Goal: Task Accomplishment & Management: Manage account settings

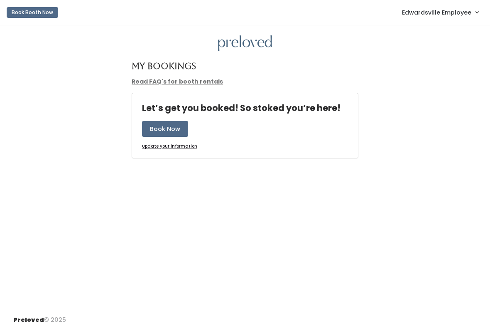
click at [460, 18] on link "Edwardsville Employee" at bounding box center [440, 12] width 93 height 18
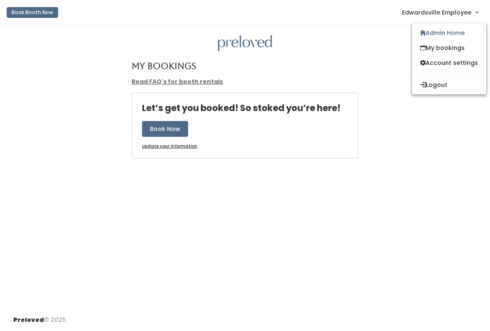
click at [458, 34] on link "Admin Home" at bounding box center [449, 32] width 74 height 15
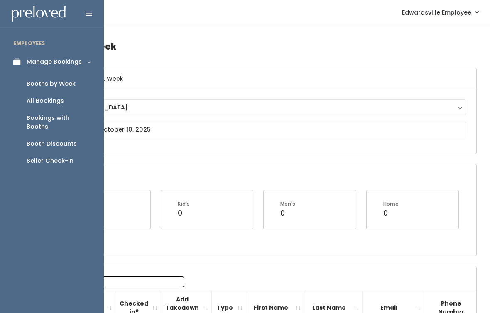
click at [72, 156] on div "Seller Check-in" at bounding box center [50, 160] width 47 height 9
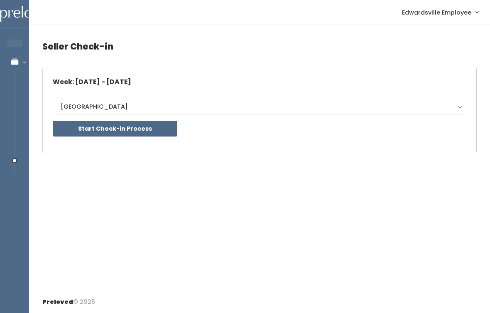
click at [148, 131] on button "Start Check-in Process" at bounding box center [115, 129] width 125 height 16
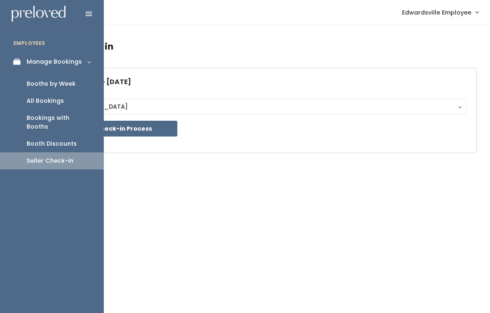
click at [73, 84] on div "Booths by Week" at bounding box center [51, 83] width 49 height 9
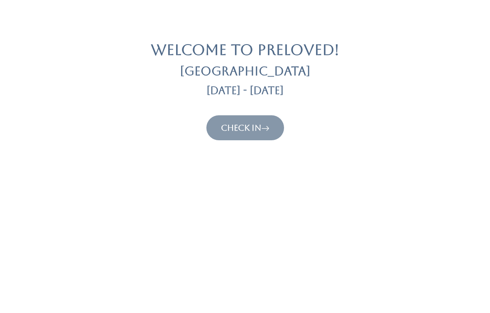
scroll to position [236, 0]
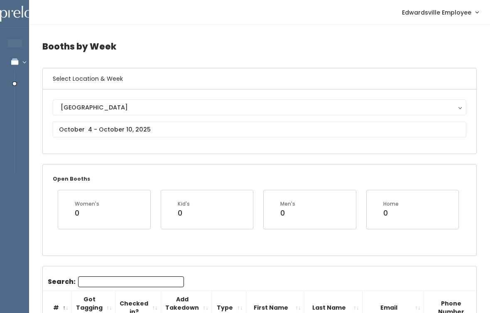
click at [226, 114] on button "[GEOGRAPHIC_DATA]" at bounding box center [260, 107] width 414 height 16
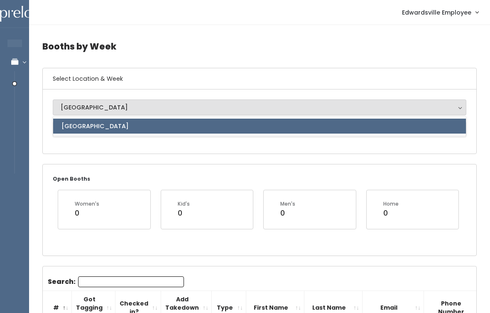
click at [203, 164] on div "Open Booths Women's 0 Kid's 0 Men's 0 Home 0" at bounding box center [259, 209] width 435 height 91
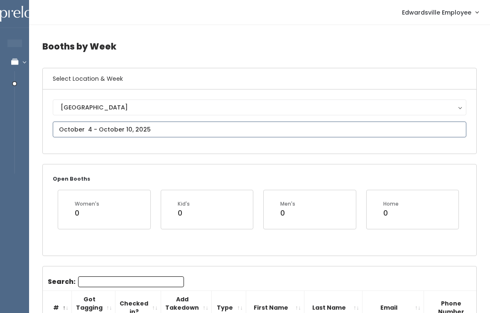
click at [222, 133] on input "text" at bounding box center [260, 129] width 414 height 16
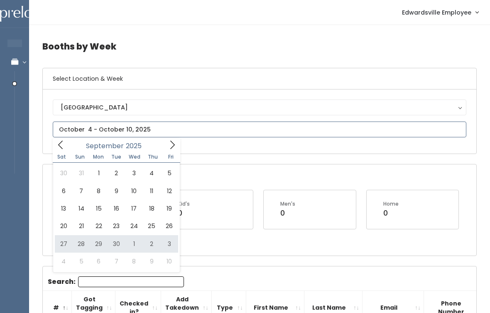
type input "September 27 to October 3"
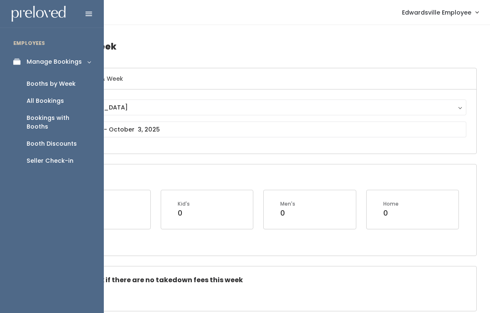
click at [73, 153] on link "Seller Check-in" at bounding box center [52, 160] width 104 height 17
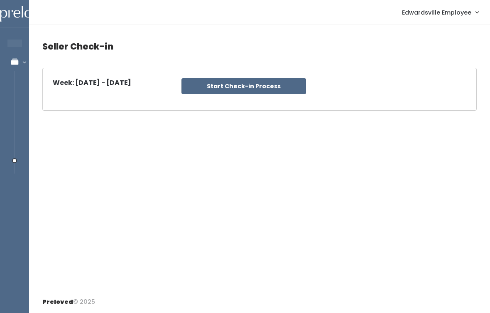
click at [268, 81] on button "Start Check-in Process" at bounding box center [244, 86] width 125 height 16
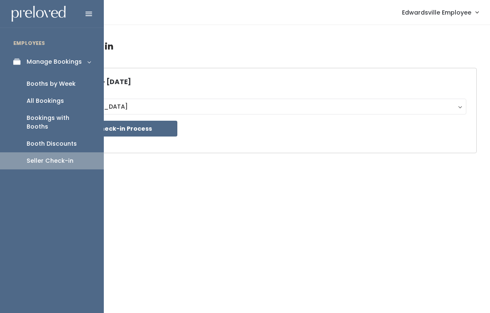
click at [62, 98] on div "All Bookings" at bounding box center [45, 100] width 37 height 9
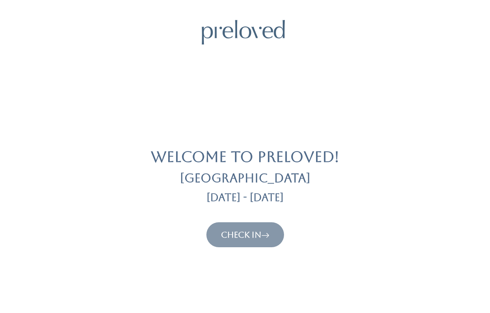
click at [261, 229] on link "Check In" at bounding box center [245, 234] width 49 height 10
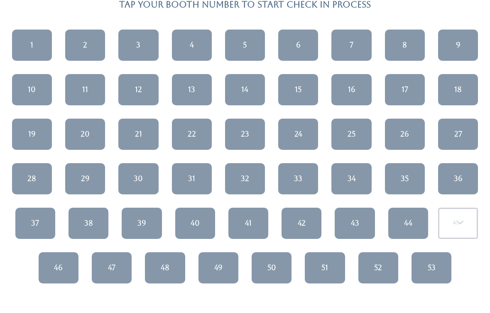
scroll to position [78, 0]
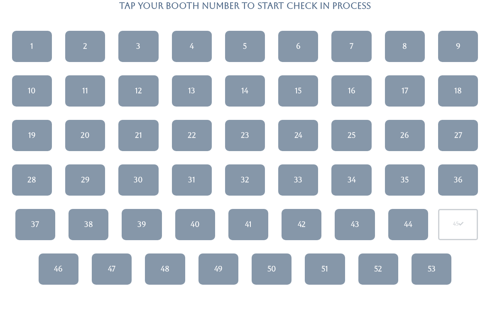
click at [112, 266] on div "47" at bounding box center [111, 268] width 7 height 11
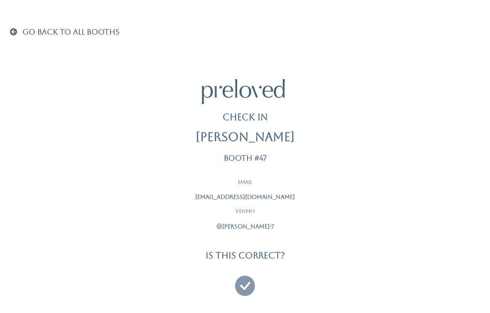
scroll to position [5, 0]
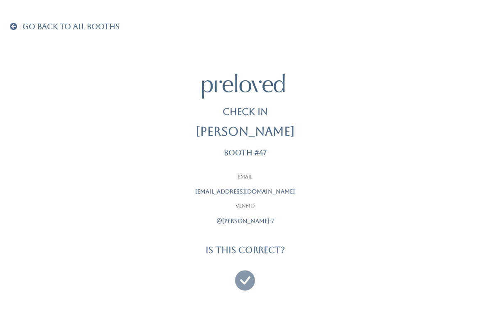
click at [245, 275] on icon at bounding box center [245, 276] width 20 height 28
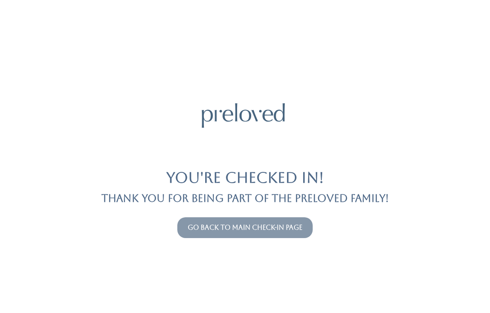
click at [264, 224] on link "Go back to main check-in page" at bounding box center [245, 227] width 115 height 8
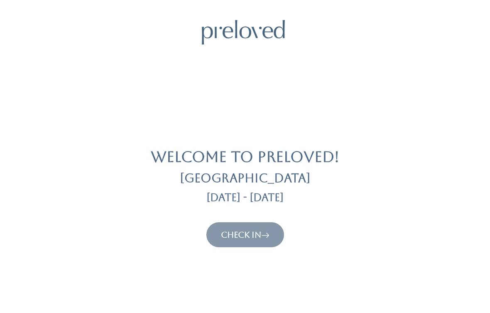
click at [254, 235] on link "Check In" at bounding box center [245, 234] width 49 height 10
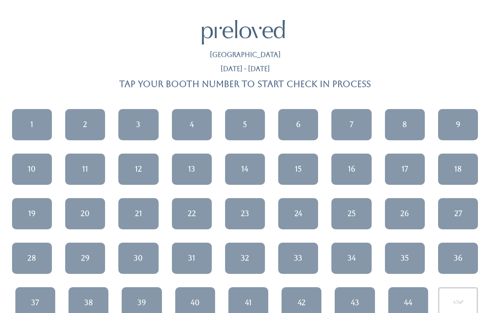
click at [470, 214] on link "27" at bounding box center [458, 213] width 40 height 31
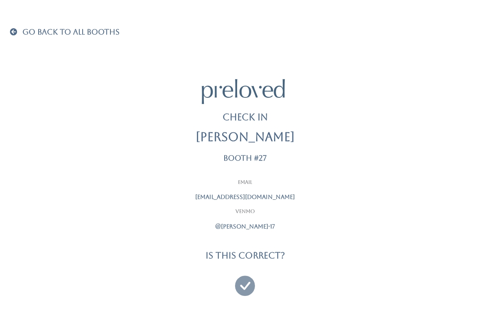
scroll to position [5, 0]
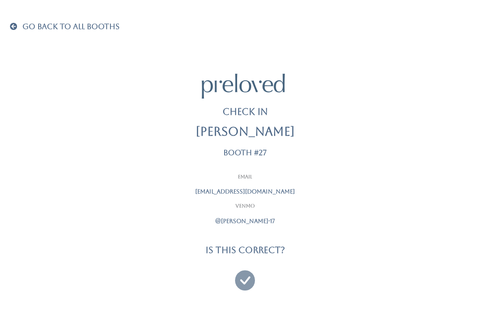
click at [249, 272] on icon at bounding box center [245, 276] width 20 height 28
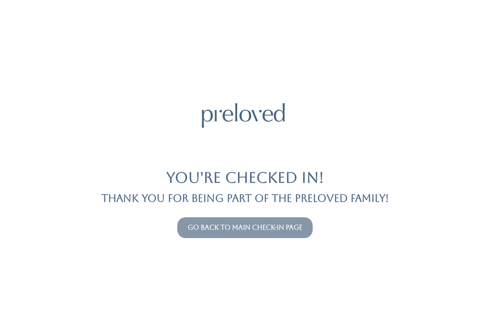
click at [302, 220] on button "Go back to main check-in page" at bounding box center [244, 227] width 135 height 21
click at [291, 229] on link "Go back to main check-in page" at bounding box center [245, 227] width 115 height 8
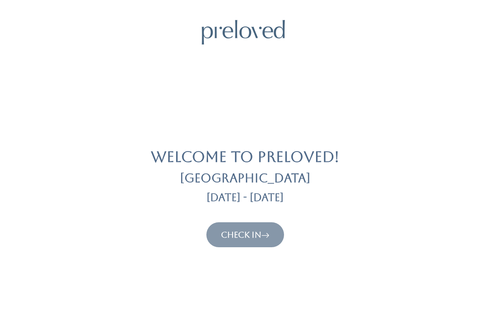
click at [268, 233] on icon at bounding box center [265, 234] width 8 height 10
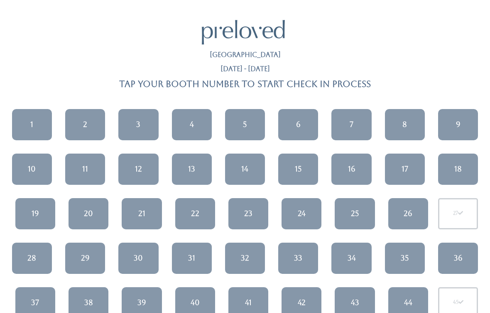
click at [408, 122] on link "8" at bounding box center [405, 124] width 40 height 31
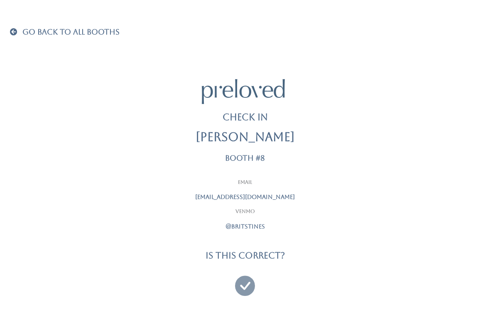
scroll to position [5, 0]
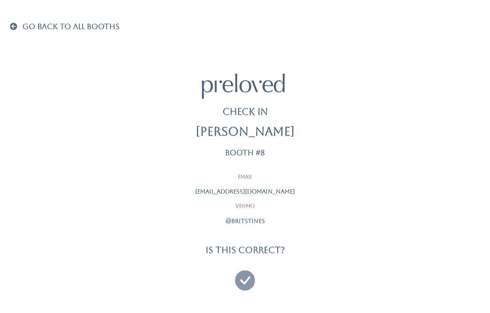
click at [246, 276] on icon at bounding box center [245, 276] width 20 height 28
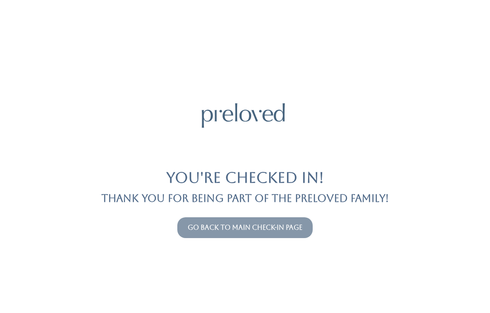
click at [292, 226] on link "Go back to main check-in page" at bounding box center [245, 227] width 115 height 8
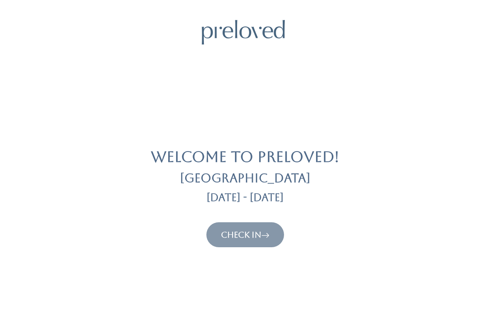
click at [270, 231] on icon at bounding box center [265, 234] width 8 height 10
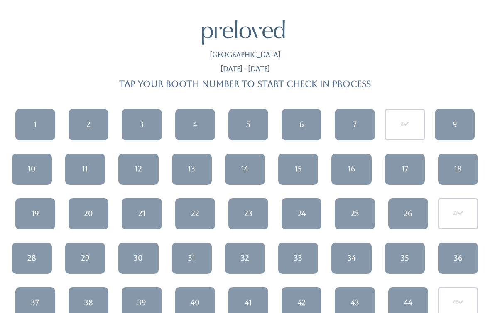
click at [38, 155] on link "10" at bounding box center [32, 168] width 40 height 31
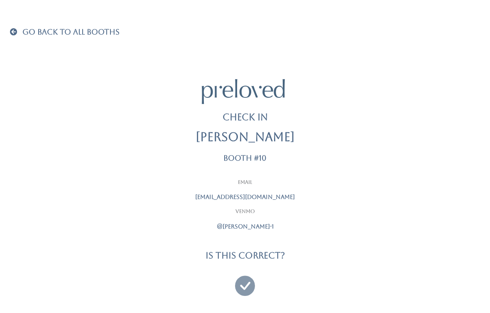
click at [246, 269] on div at bounding box center [245, 281] width 208 height 31
click at [249, 270] on icon at bounding box center [245, 282] width 20 height 28
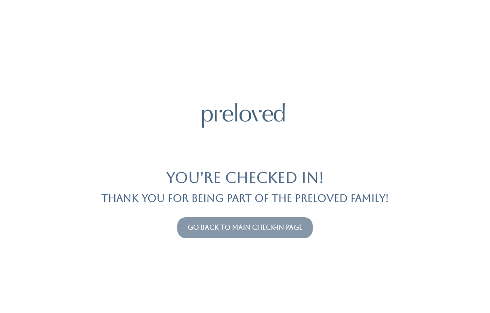
click at [301, 214] on div "Go back to main check-in page" at bounding box center [245, 227] width 480 height 27
click at [291, 224] on link "Go back to main check-in page" at bounding box center [245, 227] width 115 height 8
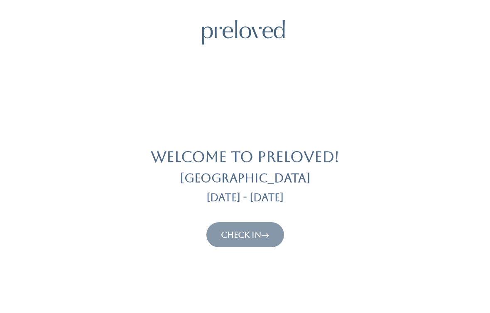
click at [246, 232] on link "Check In" at bounding box center [245, 234] width 49 height 10
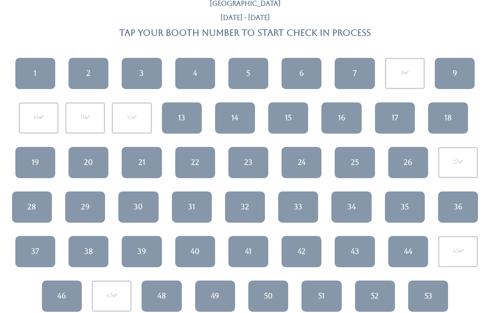
scroll to position [55, 0]
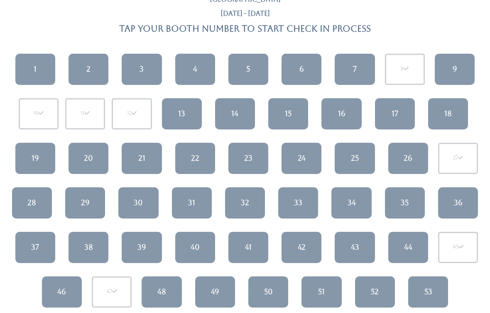
click at [469, 254] on div "45" at bounding box center [458, 246] width 40 height 31
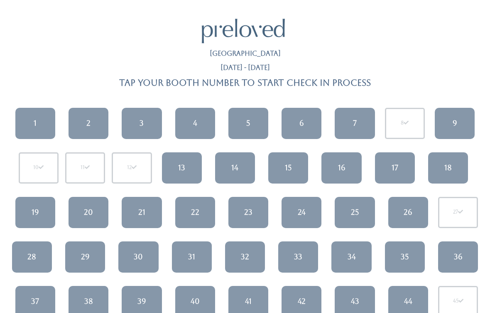
scroll to position [0, 0]
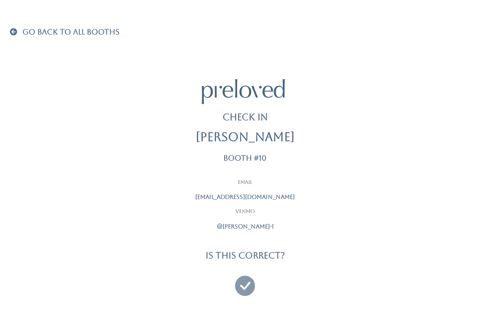
click at [21, 30] on link "Go Back To All Booths" at bounding box center [65, 32] width 110 height 8
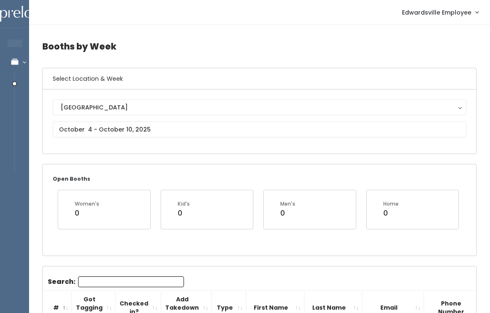
click at [190, 53] on h4 "Booths by Week" at bounding box center [259, 46] width 435 height 23
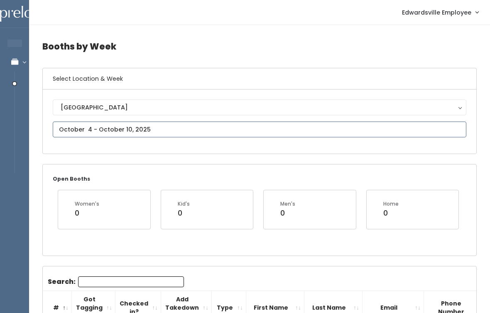
click at [154, 130] on input "text" at bounding box center [260, 129] width 414 height 16
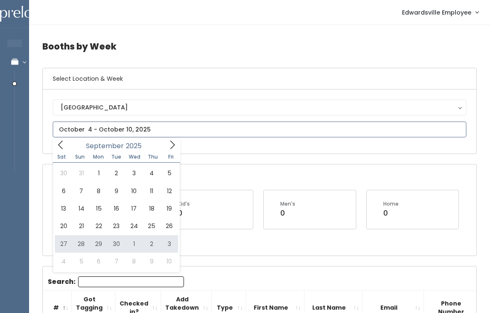
type input "September 27 to October 3"
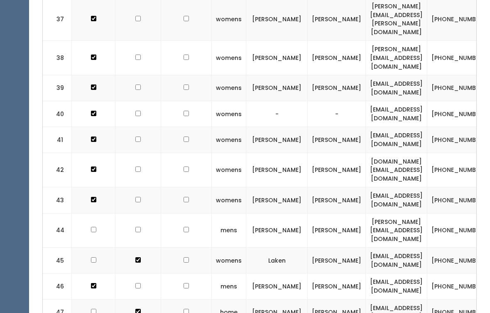
scroll to position [1327, 0]
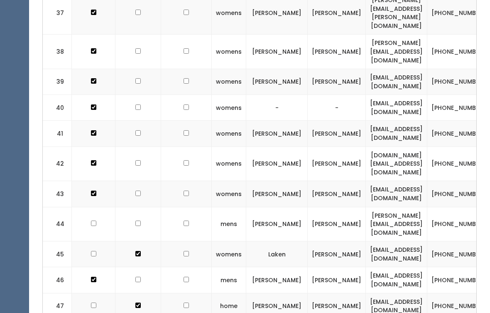
click at [138, 251] on input "checkbox" at bounding box center [137, 253] width 5 height 5
checkbox input "false"
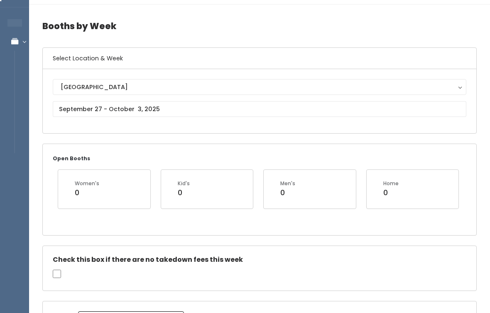
scroll to position [0, 0]
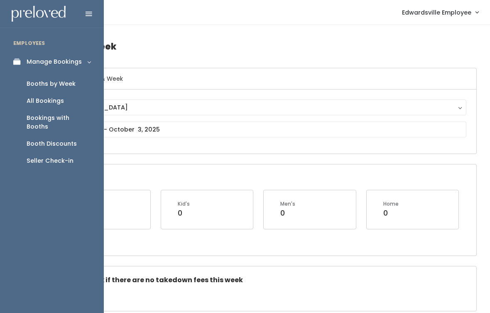
click at [71, 157] on link "Seller Check-in" at bounding box center [52, 160] width 104 height 17
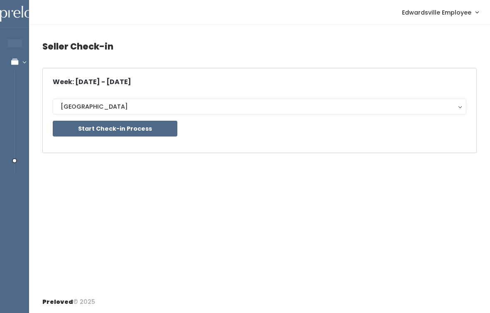
click at [166, 126] on button "Start Check-in Process" at bounding box center [115, 129] width 125 height 16
click at [135, 126] on button "Start Check-in Process" at bounding box center [115, 129] width 125 height 16
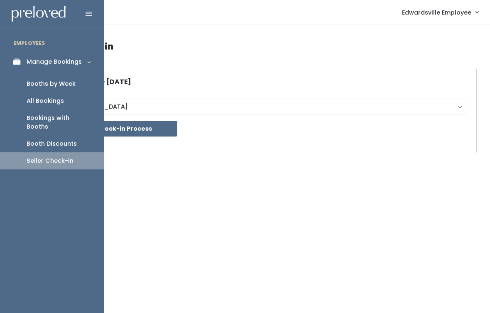
click at [38, 86] on div "Booths by Week" at bounding box center [51, 83] width 49 height 9
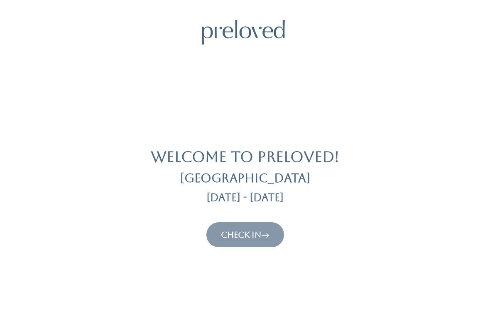
click at [231, 244] on button "Check In" at bounding box center [246, 234] width 78 height 25
click at [250, 226] on button "Check In" at bounding box center [246, 234] width 78 height 25
click link "Check In"
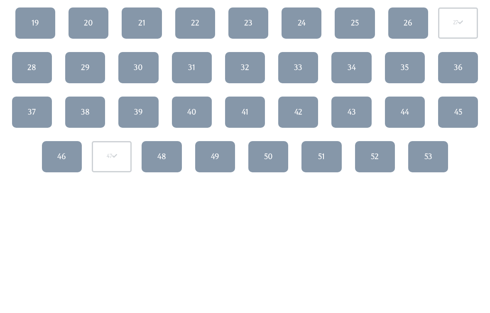
scroll to position [192, 0]
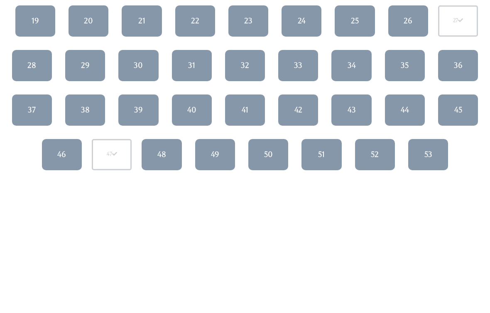
click at [462, 75] on link "36" at bounding box center [458, 65] width 40 height 31
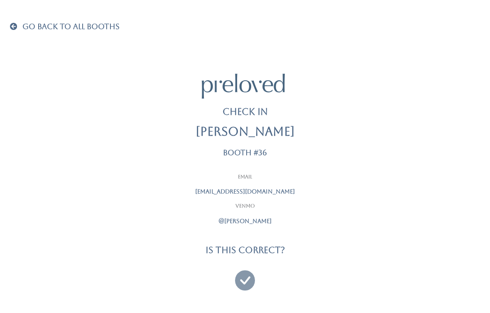
click at [245, 277] on icon at bounding box center [245, 276] width 20 height 28
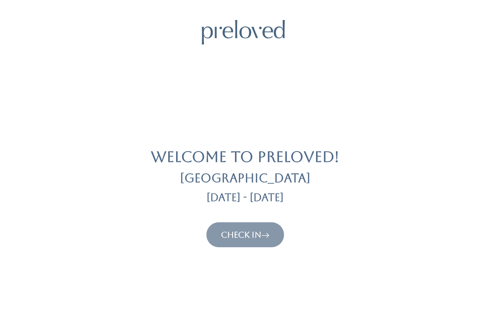
click at [256, 229] on link "Check In" at bounding box center [245, 234] width 49 height 10
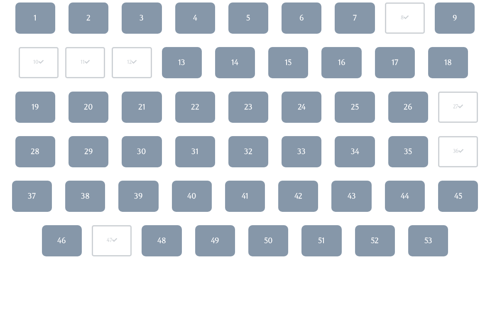
scroll to position [109, 0]
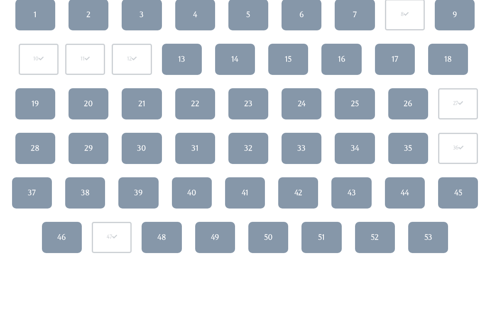
click at [136, 192] on div "39" at bounding box center [138, 192] width 9 height 11
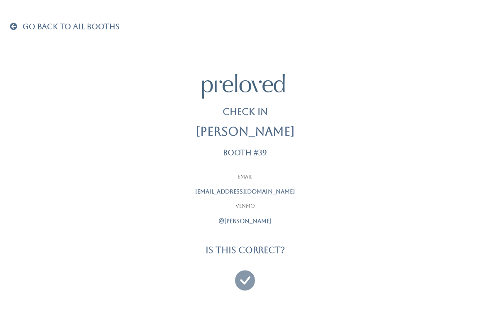
click at [241, 283] on icon at bounding box center [245, 276] width 20 height 28
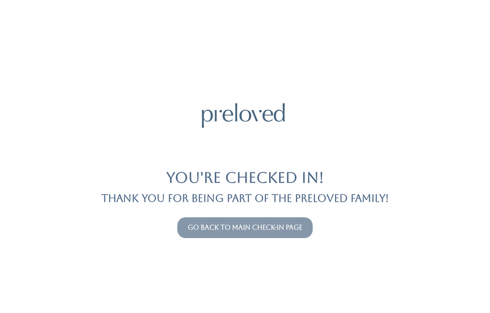
click at [279, 227] on link "Go back to main check-in page" at bounding box center [245, 227] width 115 height 8
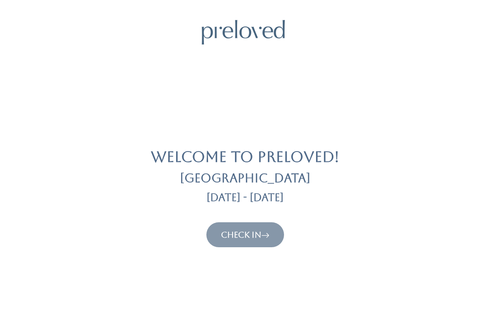
click at [261, 239] on link "Check In" at bounding box center [245, 234] width 49 height 10
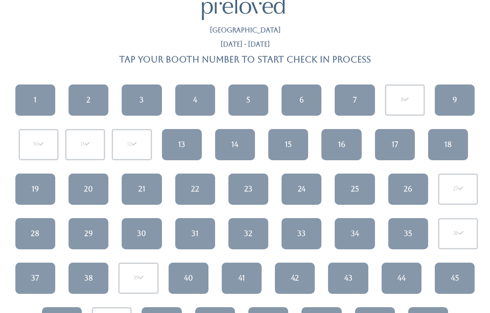
scroll to position [86, 0]
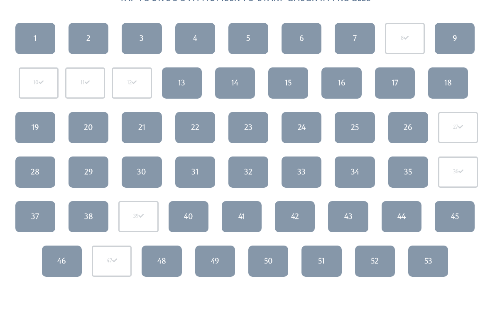
click at [40, 171] on link "28" at bounding box center [35, 172] width 40 height 31
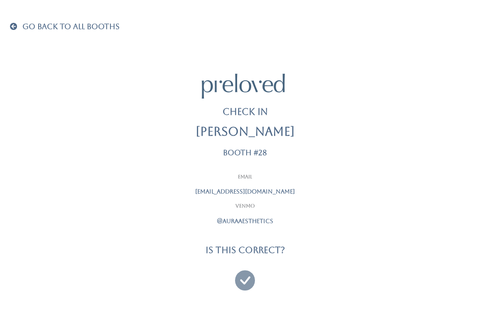
click at [238, 276] on icon at bounding box center [245, 276] width 20 height 28
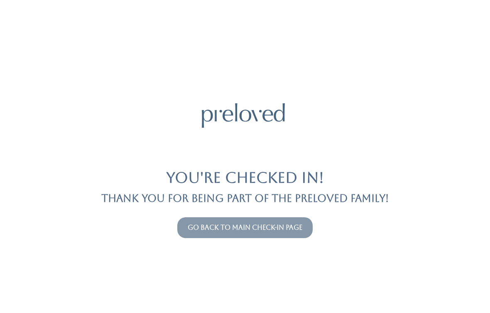
click at [290, 230] on link "Go back to main check-in page" at bounding box center [245, 227] width 115 height 8
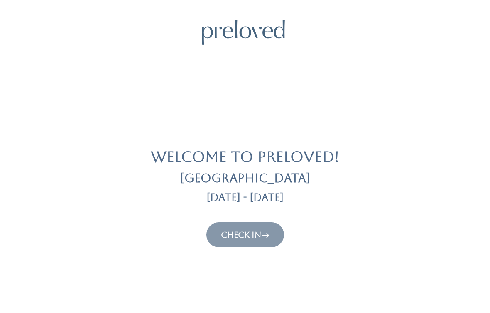
click at [263, 229] on link "Check In" at bounding box center [245, 234] width 49 height 10
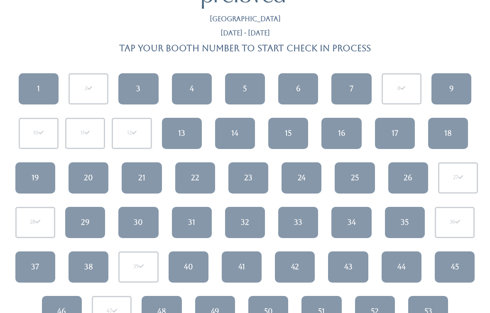
scroll to position [38, 0]
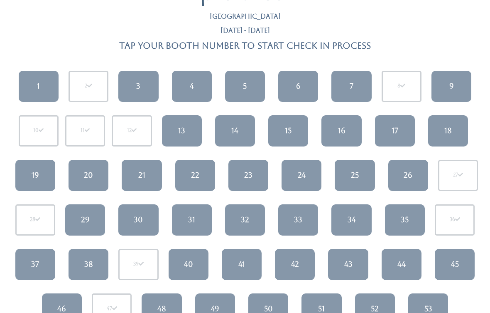
click at [298, 78] on link "6" at bounding box center [298, 86] width 40 height 31
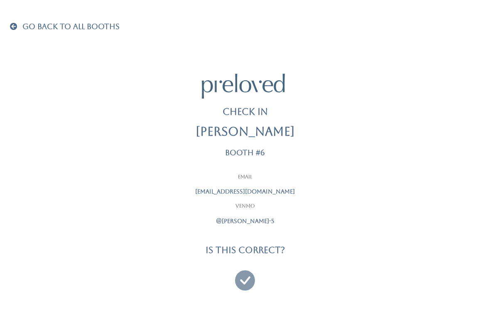
click at [239, 272] on icon at bounding box center [245, 276] width 20 height 28
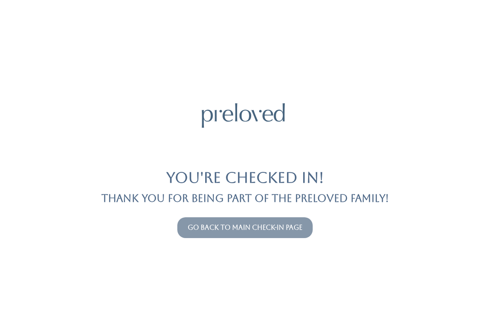
click at [216, 242] on div "You're checked in! Thank you for being part of the Preloved family! Go back to …" at bounding box center [245, 156] width 470 height 313
click at [288, 217] on button "Go back to main check-in page" at bounding box center [244, 227] width 135 height 21
click at [280, 237] on button "Go back to main check-in page" at bounding box center [244, 227] width 135 height 21
click at [288, 220] on button "Go back to main check-in page" at bounding box center [244, 227] width 135 height 21
click at [291, 230] on link "Go back to main check-in page" at bounding box center [245, 227] width 115 height 8
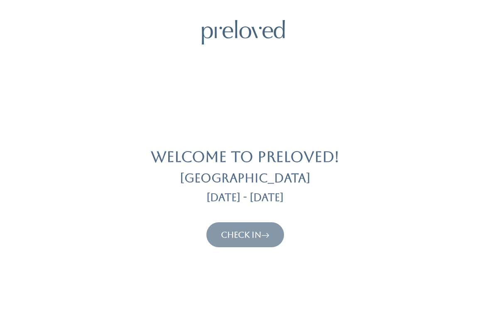
click at [244, 238] on link "Check In" at bounding box center [245, 234] width 49 height 10
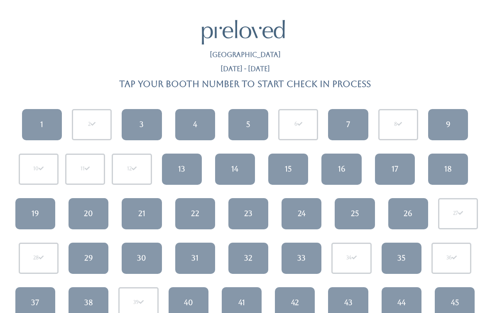
click at [151, 125] on link "3" at bounding box center [142, 124] width 40 height 31
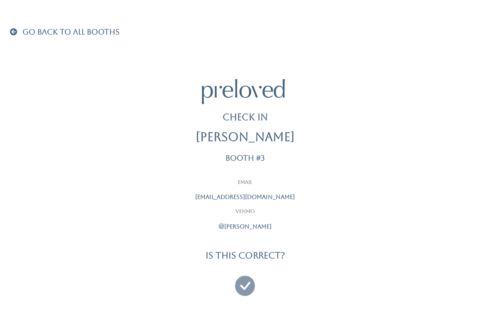
click at [244, 276] on icon at bounding box center [245, 282] width 20 height 28
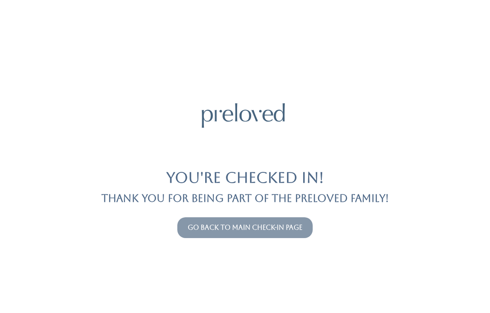
click at [286, 228] on link "Go back to main check-in page" at bounding box center [245, 227] width 115 height 8
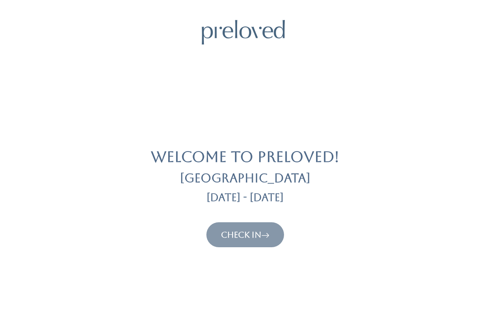
click at [256, 234] on link "Check In" at bounding box center [245, 234] width 49 height 10
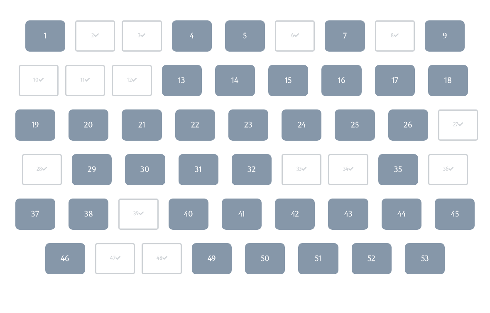
scroll to position [86, 0]
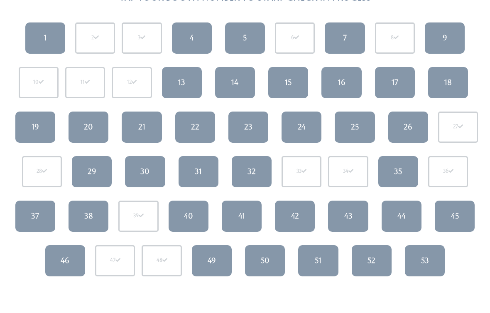
click at [345, 219] on div "43" at bounding box center [349, 216] width 8 height 11
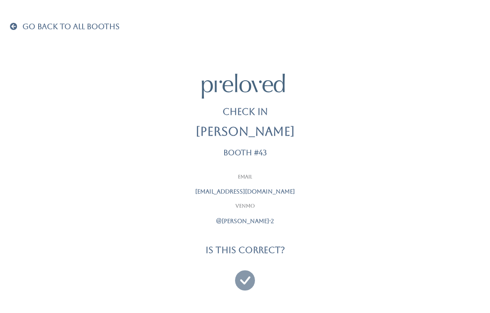
click at [252, 273] on icon at bounding box center [245, 276] width 20 height 28
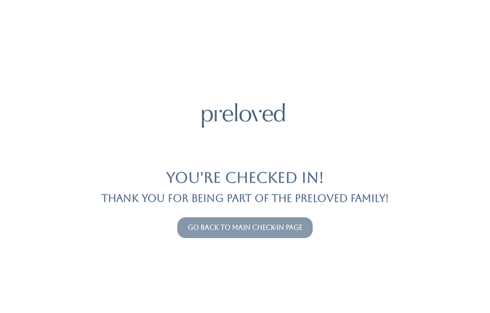
click at [293, 237] on button "Go back to main check-in page" at bounding box center [244, 227] width 135 height 21
click at [286, 227] on link "Go back to main check-in page" at bounding box center [245, 227] width 115 height 8
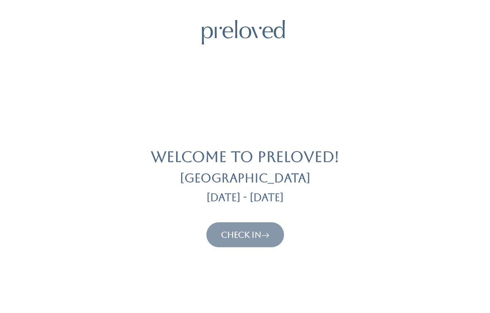
click at [269, 232] on icon at bounding box center [265, 234] width 8 height 10
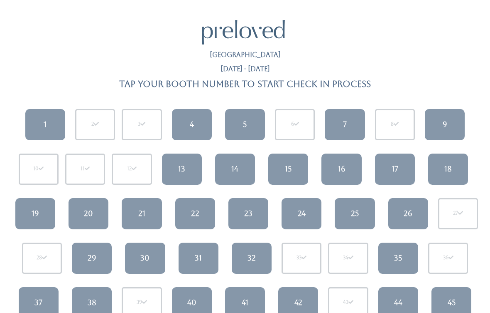
click at [340, 122] on link "7" at bounding box center [345, 124] width 40 height 31
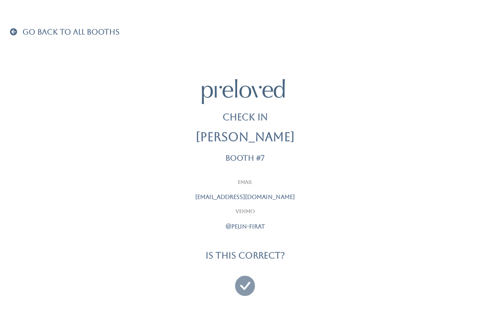
click at [245, 280] on icon at bounding box center [245, 282] width 20 height 28
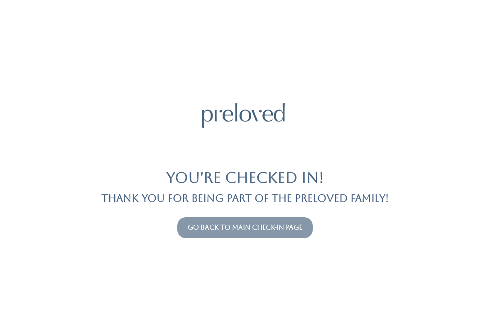
click at [212, 230] on link "Go back to main check-in page" at bounding box center [245, 227] width 115 height 8
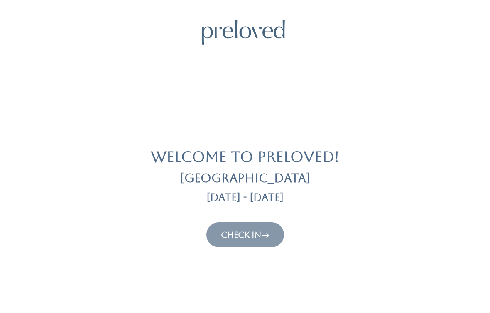
click at [246, 238] on link "Check In" at bounding box center [245, 234] width 49 height 10
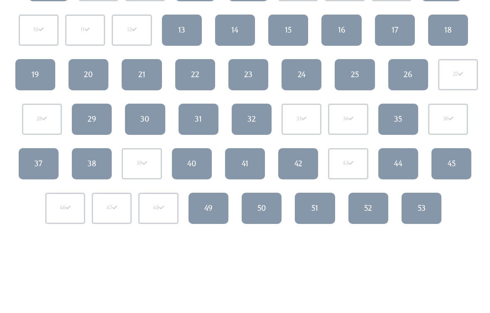
scroll to position [136, 0]
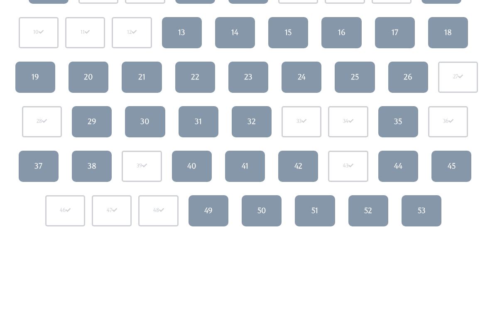
click at [144, 118] on div "30" at bounding box center [144, 121] width 9 height 11
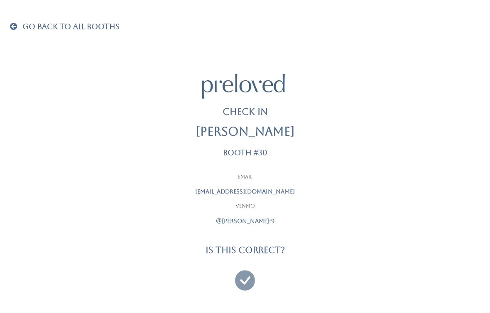
click at [249, 281] on icon at bounding box center [245, 276] width 20 height 28
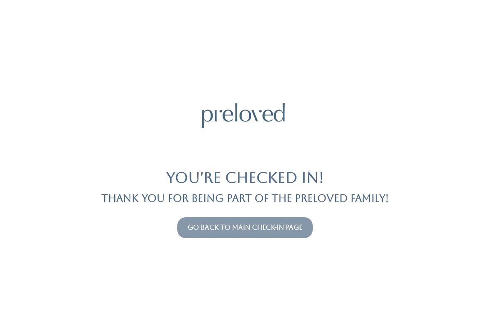
click at [198, 218] on button "Go back to main check-in page" at bounding box center [244, 227] width 135 height 21
click at [205, 237] on button "Go back to main check-in page" at bounding box center [244, 227] width 135 height 21
click at [199, 231] on link "Go back to main check-in page" at bounding box center [245, 227] width 115 height 8
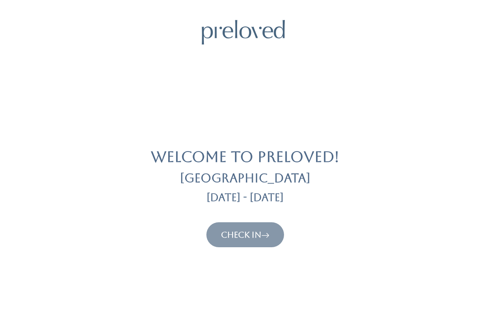
click at [223, 236] on link "Check In" at bounding box center [245, 234] width 49 height 10
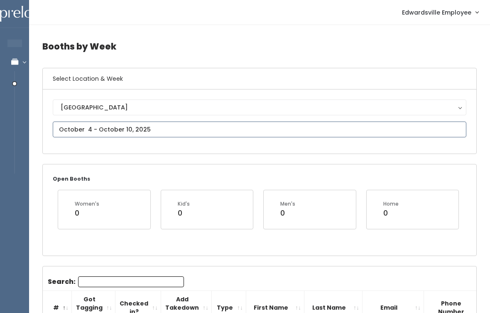
click at [335, 122] on input "text" at bounding box center [260, 129] width 414 height 16
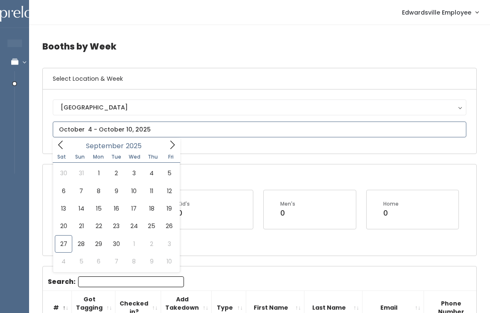
type input "September 27 to October 3"
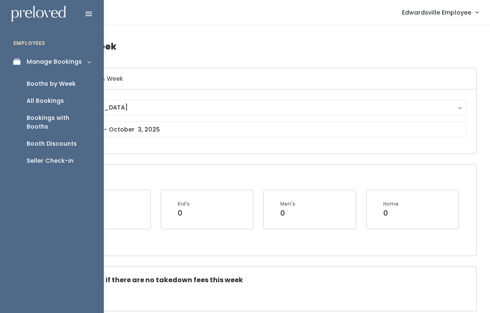
click at [65, 156] on div "Seller Check-in" at bounding box center [50, 160] width 47 height 9
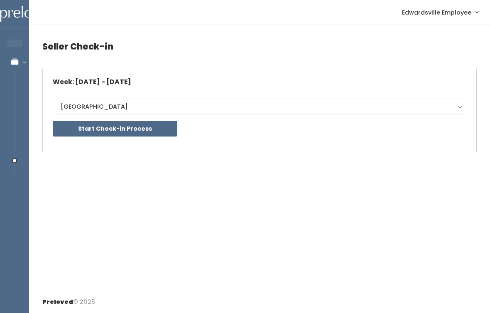
click at [96, 135] on button "Start Check-in Process" at bounding box center [115, 129] width 125 height 16
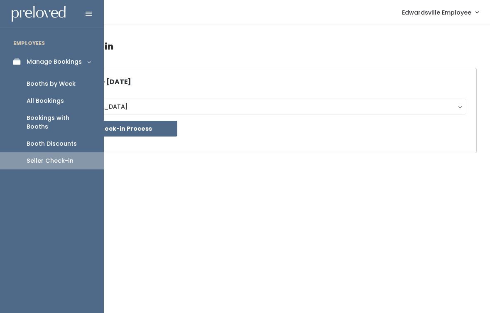
click at [64, 84] on div "Booths by Week" at bounding box center [51, 83] width 49 height 9
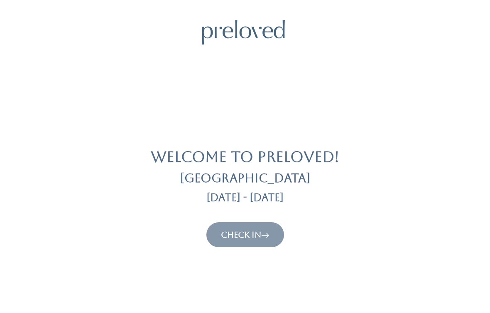
click at [234, 238] on link "Check In" at bounding box center [245, 234] width 49 height 10
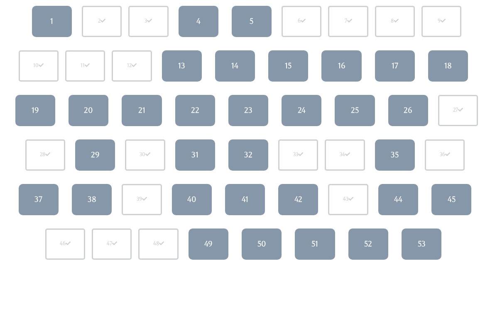
scroll to position [100, 0]
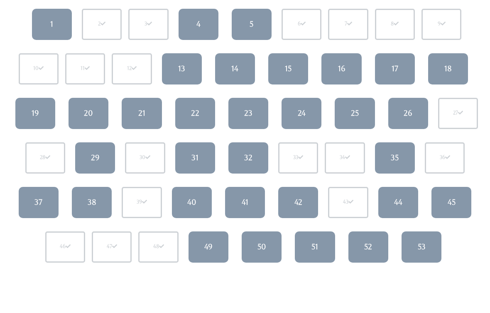
click at [179, 69] on div "13" at bounding box center [181, 69] width 7 height 11
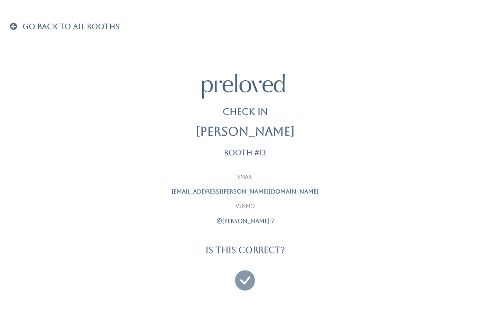
click at [240, 267] on icon at bounding box center [245, 276] width 20 height 28
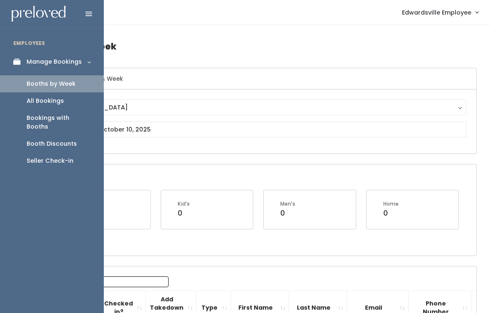
click at [19, 75] on link "Booths by Week" at bounding box center [52, 83] width 104 height 17
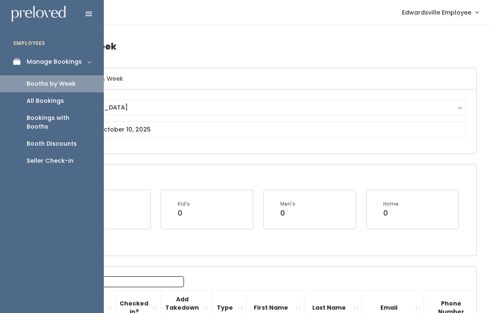
click at [40, 156] on div "Seller Check-in" at bounding box center [50, 160] width 47 height 9
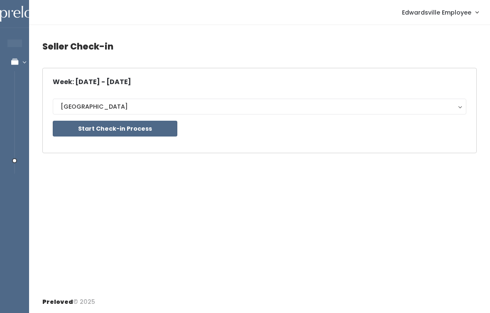
click at [110, 121] on button "Start Check-in Process" at bounding box center [115, 129] width 125 height 16
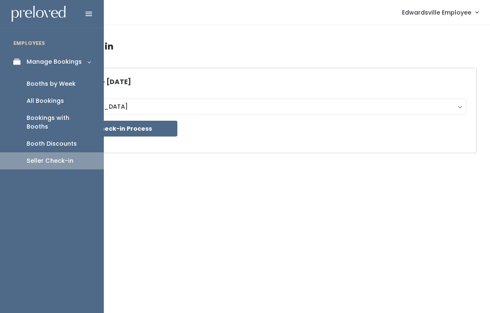
click at [70, 89] on link "Booths by Week" at bounding box center [52, 83] width 104 height 17
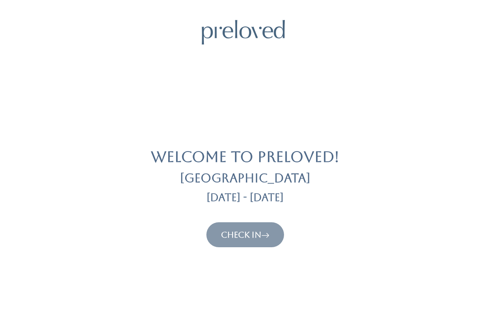
click at [206, 218] on div "Welcome to Preloved! Edwardsville Sep 27 - Oct 3 Check In" at bounding box center [245, 133] width 470 height 227
click at [225, 238] on link "Check In" at bounding box center [245, 234] width 49 height 10
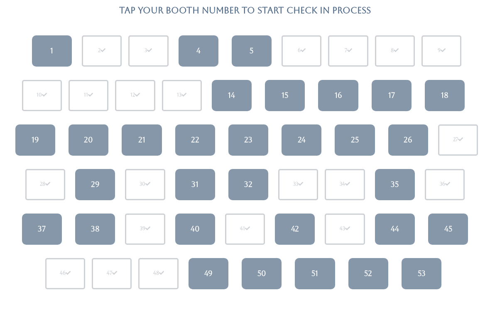
scroll to position [73, 0]
click at [33, 135] on div "19" at bounding box center [35, 140] width 7 height 11
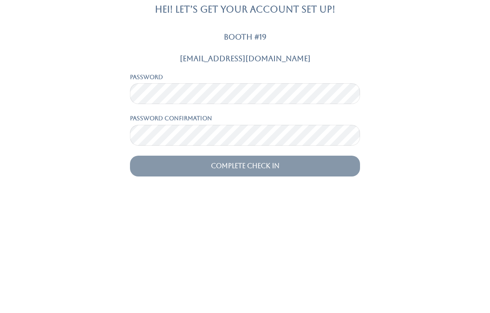
click at [432, 165] on div "Kegauwitz@gmail.com Password Password confirmation Complete Check In" at bounding box center [245, 226] width 480 height 122
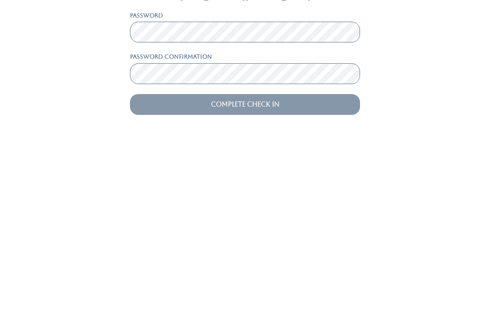
click at [274, 266] on input "Complete Check In" at bounding box center [245, 276] width 230 height 21
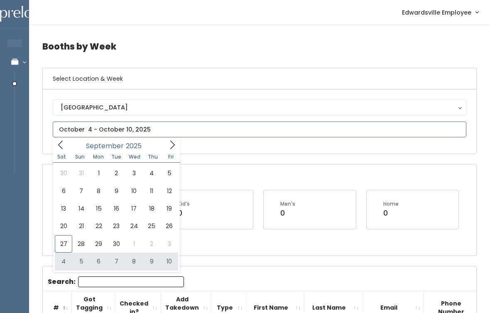
type input "[DATE] to [DATE]"
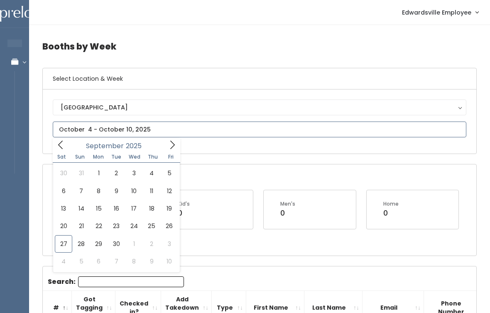
type input "[DATE] to [DATE]"
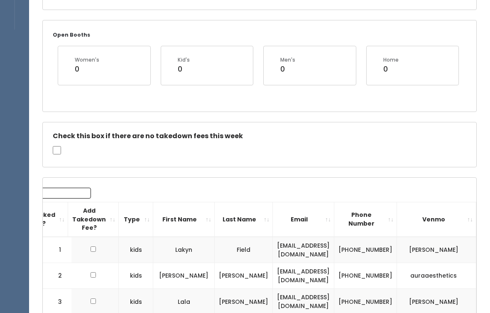
scroll to position [143, 0]
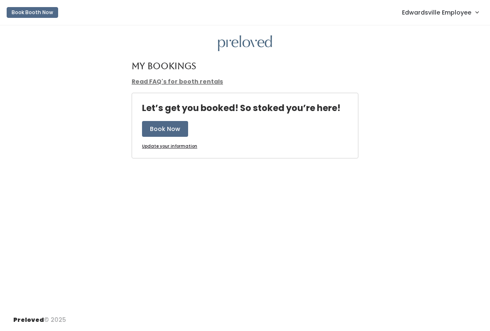
click at [423, 8] on span "Edwardsville Employee" at bounding box center [436, 12] width 69 height 9
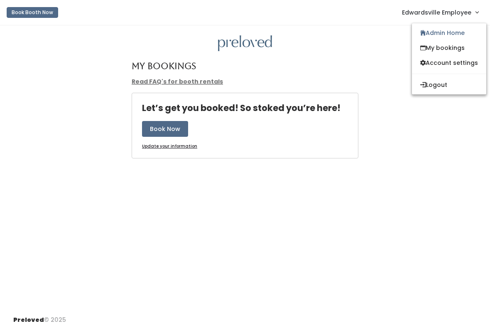
click at [438, 34] on link "Admin Home" at bounding box center [449, 32] width 74 height 15
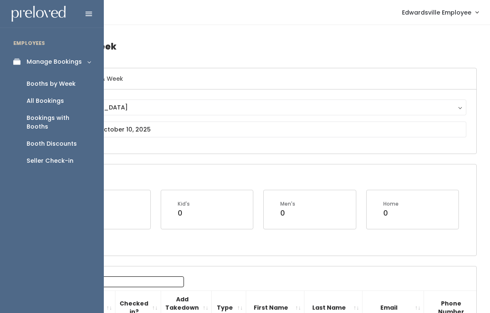
click at [42, 156] on div "Seller Check-in" at bounding box center [50, 160] width 47 height 9
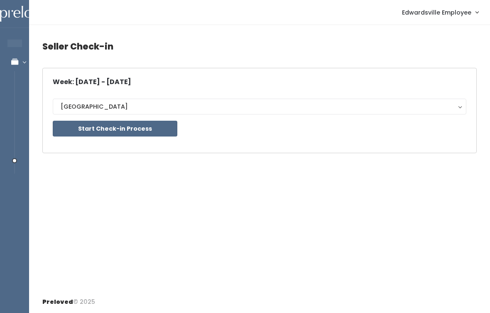
click at [100, 128] on button "Start Check-in Process" at bounding box center [115, 129] width 125 height 16
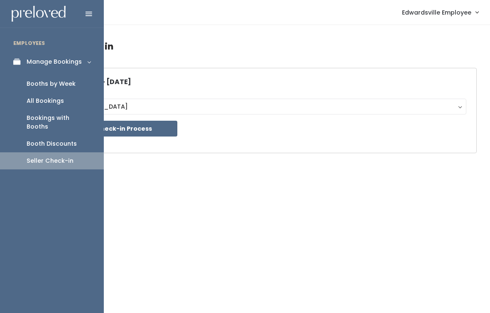
click at [41, 86] on div "Booths by Week" at bounding box center [51, 83] width 49 height 9
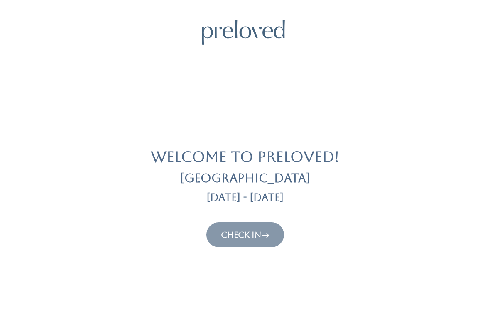
click at [252, 238] on link "Check In" at bounding box center [245, 234] width 49 height 10
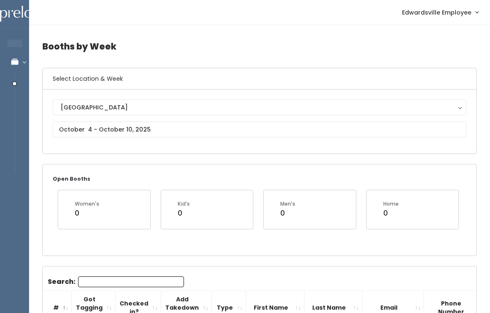
click at [142, 280] on input "Search:" at bounding box center [131, 281] width 106 height 11
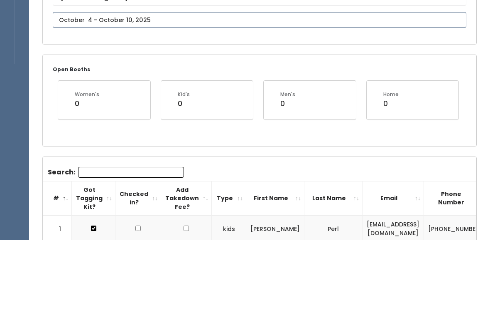
click at [195, 85] on input "text" at bounding box center [260, 93] width 414 height 16
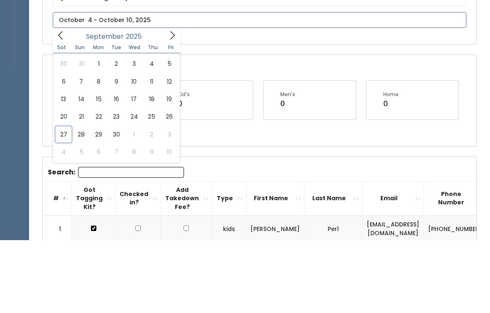
scroll to position [110, 0]
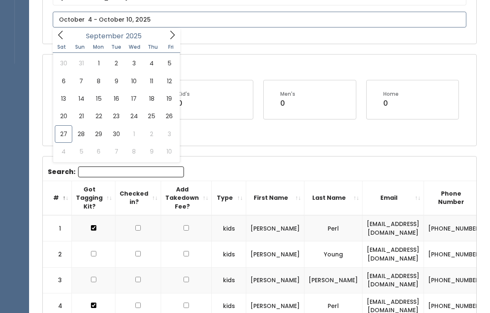
type input "[DATE] to [DATE]"
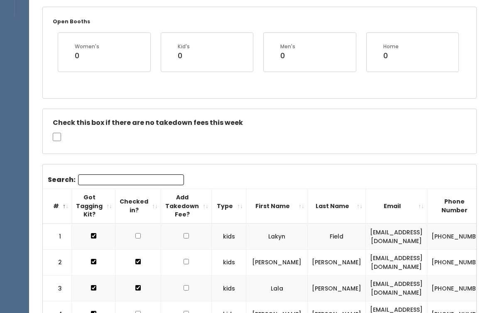
click at [133, 180] on input "Search:" at bounding box center [131, 180] width 106 height 11
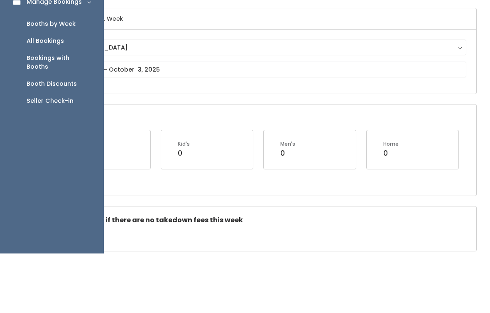
type input "Amy"
click at [35, 156] on div "Seller Check-in" at bounding box center [50, 160] width 47 height 9
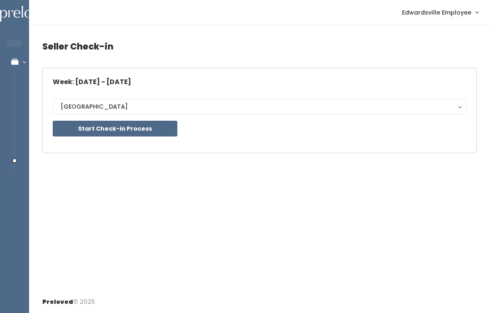
click at [167, 127] on button "Start Check-in Process" at bounding box center [115, 129] width 125 height 16
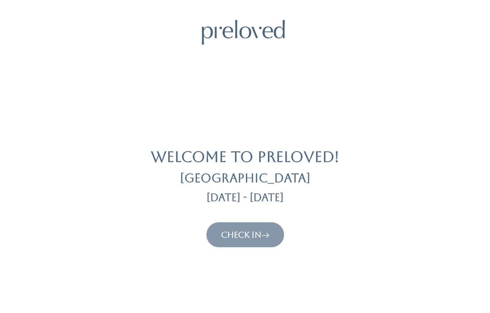
click at [254, 231] on link "Check In" at bounding box center [245, 234] width 49 height 10
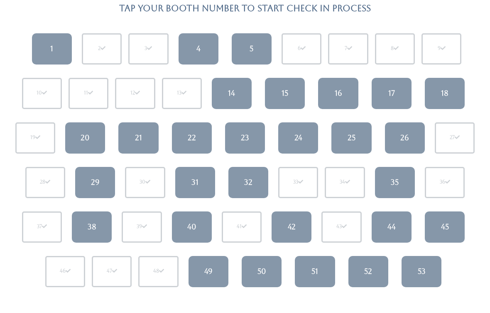
scroll to position [180, 0]
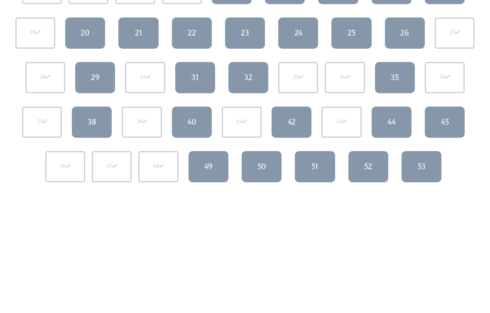
click at [446, 122] on div "45" at bounding box center [445, 121] width 8 height 11
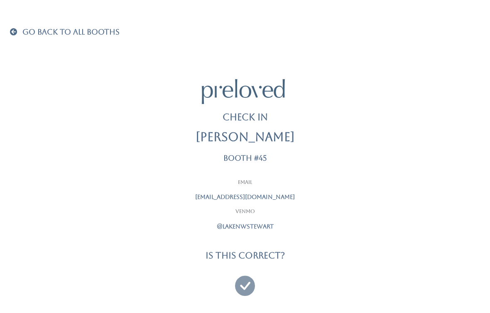
click at [246, 285] on icon at bounding box center [245, 282] width 20 height 28
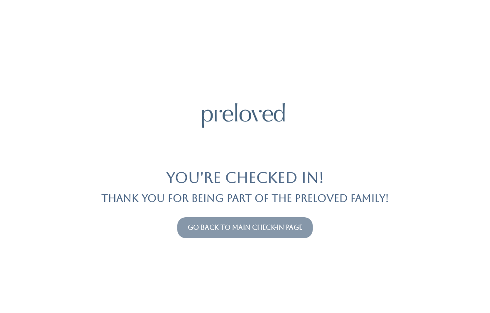
click at [203, 229] on link "Go back to main check-in page" at bounding box center [245, 227] width 115 height 8
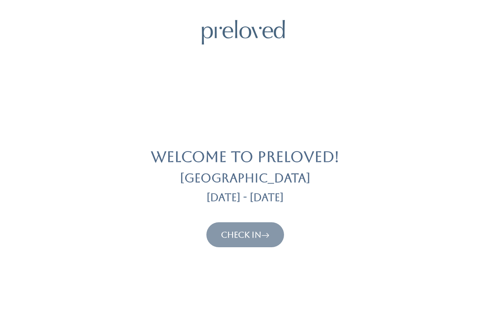
click at [234, 231] on link "Check In" at bounding box center [245, 234] width 49 height 10
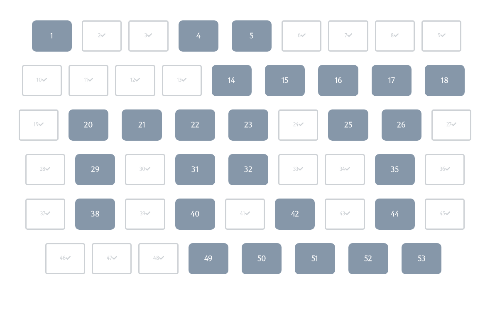
scroll to position [32, 0]
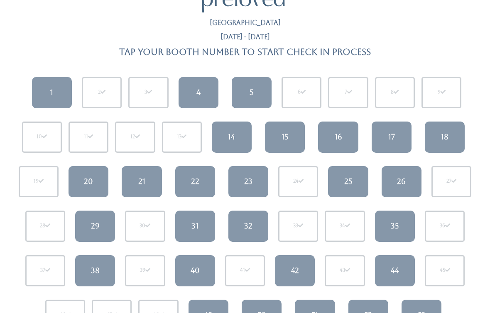
click at [185, 94] on link "4" at bounding box center [199, 92] width 40 height 31
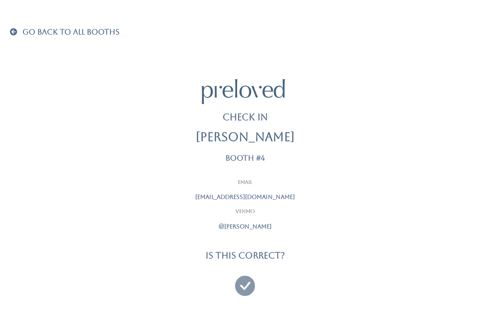
click at [253, 290] on icon at bounding box center [245, 282] width 20 height 28
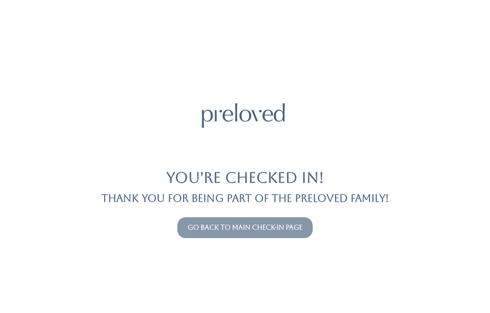
click at [252, 225] on link "Go back to main check-in page" at bounding box center [245, 227] width 115 height 8
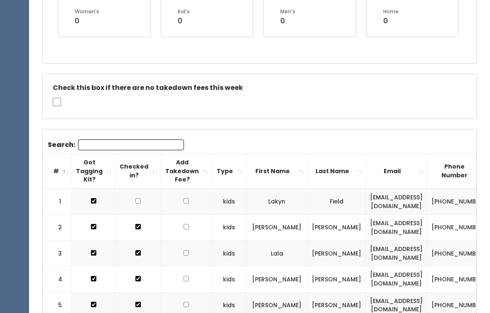
scroll to position [195, 0]
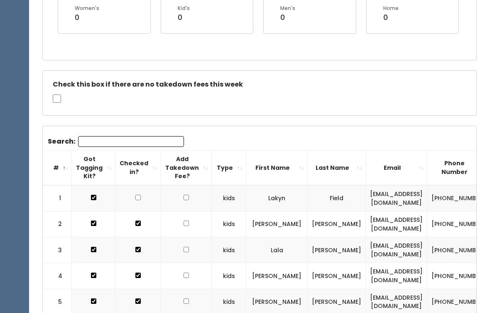
click at [158, 136] on input "Search:" at bounding box center [131, 141] width 106 height 11
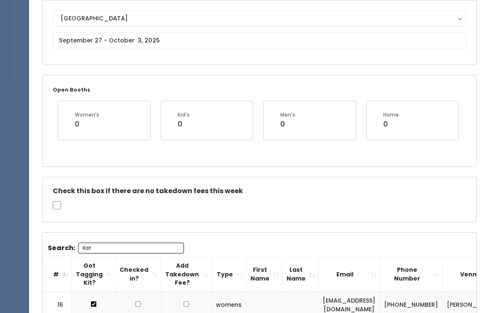
scroll to position [0, 0]
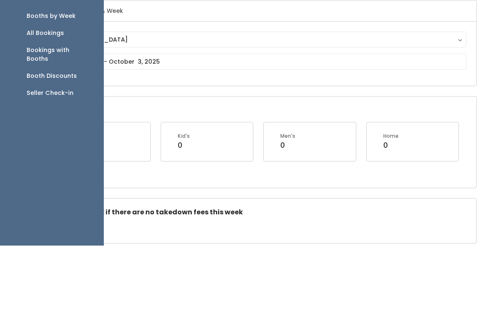
type input "Kat"
click at [71, 156] on div "Seller Check-in" at bounding box center [50, 160] width 47 height 9
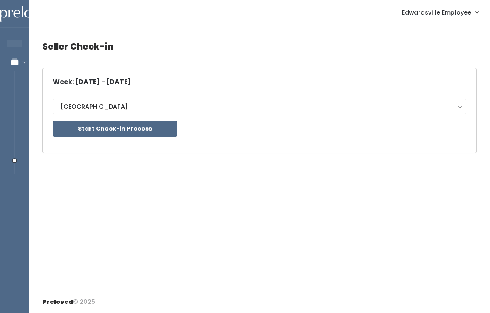
click at [143, 130] on button "Start Check-in Process" at bounding box center [115, 129] width 125 height 16
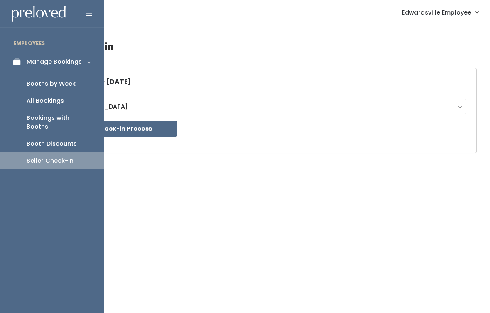
click at [76, 75] on link "Booths by Week" at bounding box center [52, 83] width 104 height 17
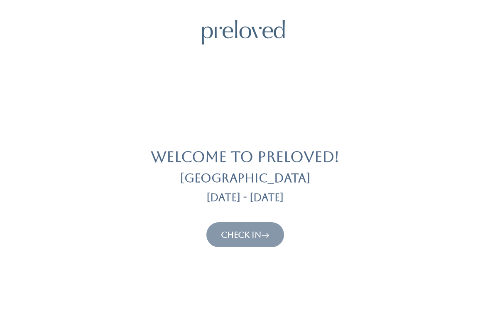
click at [255, 238] on link "Check In" at bounding box center [245, 234] width 49 height 10
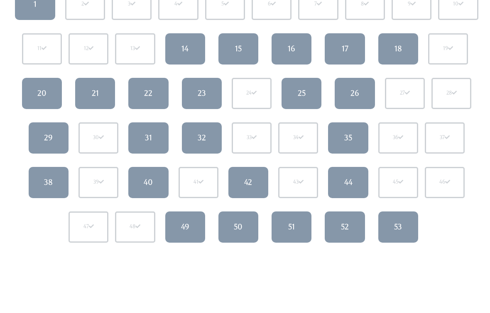
scroll to position [119, 0]
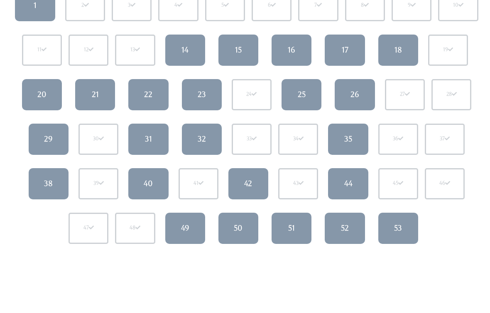
click at [295, 44] on div "16" at bounding box center [291, 49] width 7 height 11
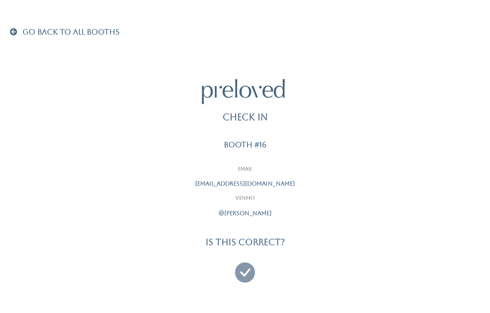
click at [254, 261] on icon at bounding box center [245, 268] width 20 height 28
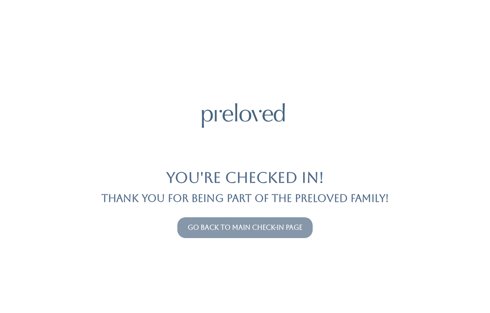
click at [231, 225] on link "Go back to main check-in page" at bounding box center [245, 227] width 115 height 8
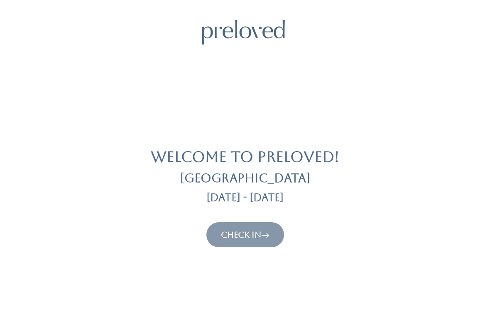
click at [253, 237] on link "Check In" at bounding box center [245, 234] width 49 height 10
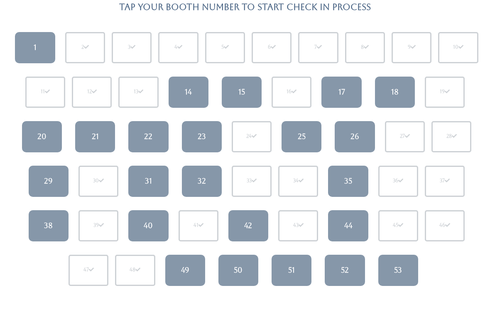
scroll to position [110, 0]
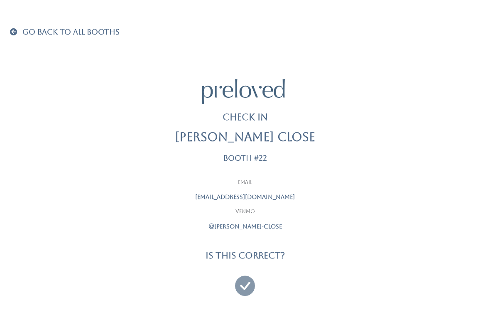
click at [250, 288] on icon at bounding box center [245, 282] width 20 height 28
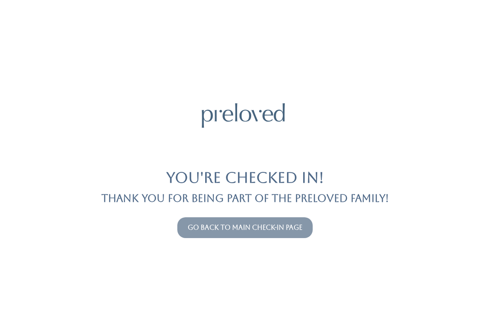
click at [266, 236] on button "Go back to main check-in page" at bounding box center [244, 227] width 135 height 21
click at [288, 226] on link "Go back to main check-in page" at bounding box center [245, 227] width 115 height 8
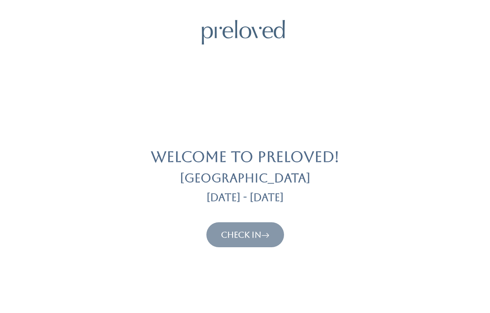
click at [251, 235] on link "Check In" at bounding box center [245, 234] width 49 height 10
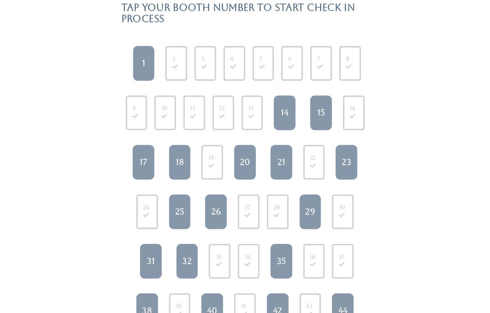
scroll to position [77, 0]
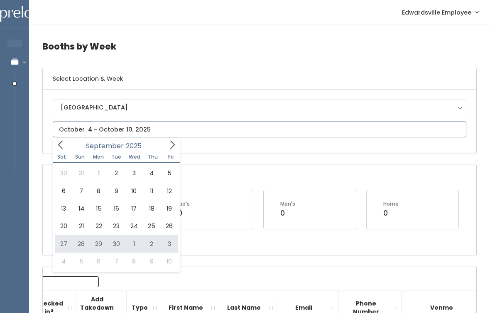
type input "[DATE] to [DATE]"
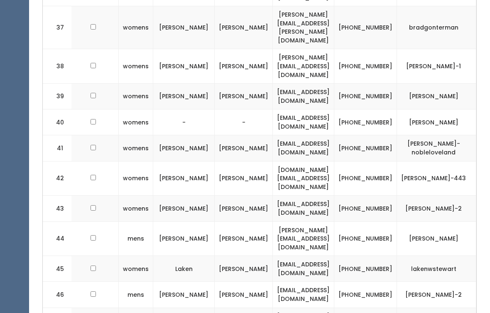
scroll to position [0, 119]
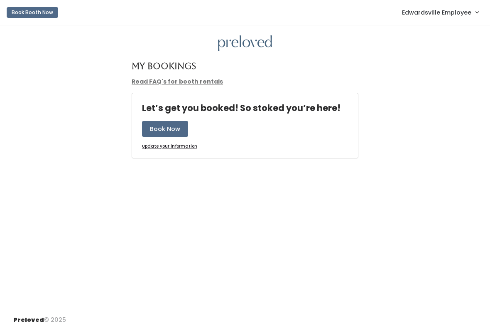
click at [440, 15] on span "Edwardsville Employee" at bounding box center [436, 12] width 69 height 9
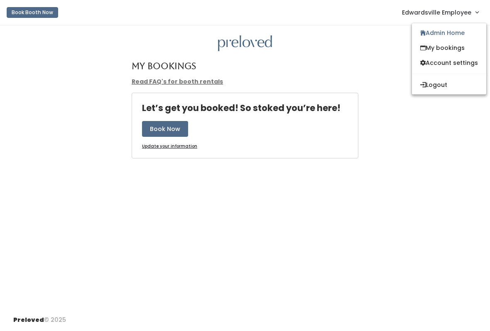
click at [441, 33] on link "Admin Home" at bounding box center [449, 32] width 74 height 15
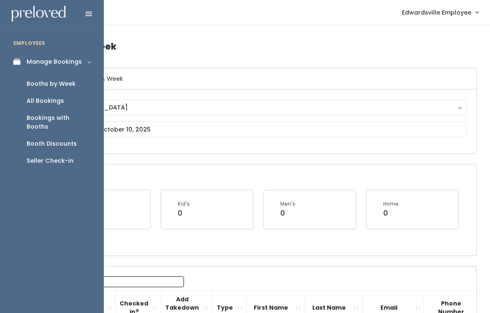
click at [61, 158] on link "Seller Check-in" at bounding box center [52, 160] width 104 height 17
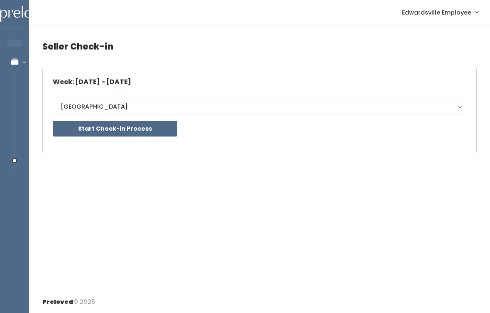
click at [147, 122] on button "Start Check-in Process" at bounding box center [115, 129] width 125 height 16
click at [121, 128] on button "Start Check-in Process" at bounding box center [115, 129] width 125 height 16
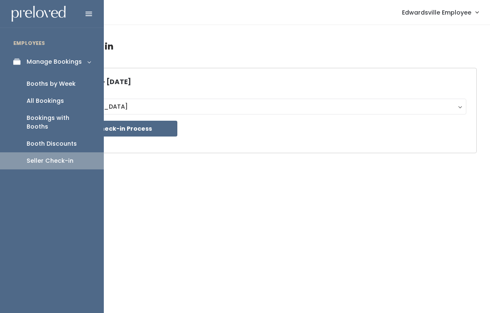
click at [81, 84] on link "Booths by Week" at bounding box center [52, 83] width 104 height 17
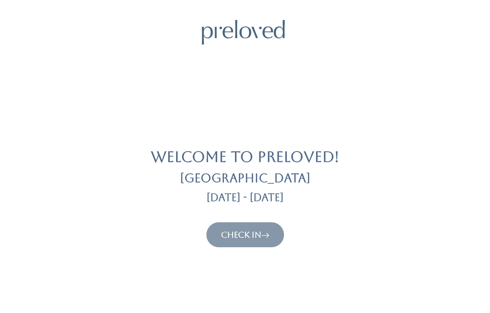
click at [241, 238] on link "Check In" at bounding box center [245, 234] width 49 height 10
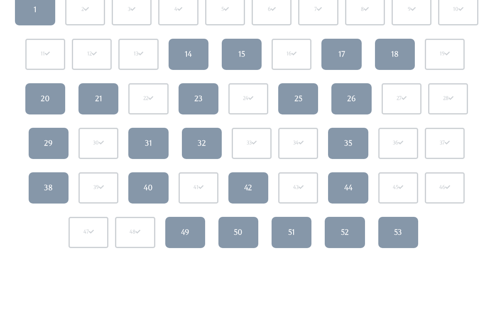
scroll to position [106, 0]
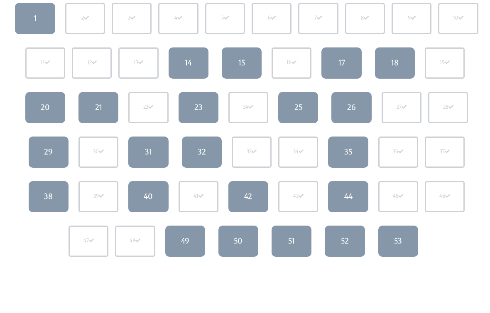
click at [345, 63] on div "17" at bounding box center [342, 62] width 7 height 11
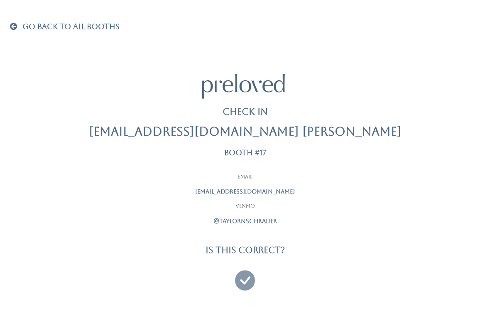
click at [305, 219] on p "@taylornschrader" at bounding box center [245, 221] width 208 height 9
click at [244, 262] on icon at bounding box center [245, 276] width 20 height 28
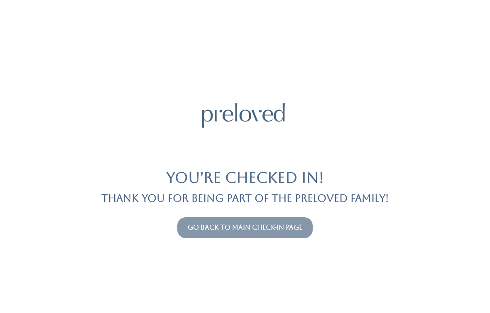
click at [270, 230] on link "Go back to main check-in page" at bounding box center [245, 227] width 115 height 8
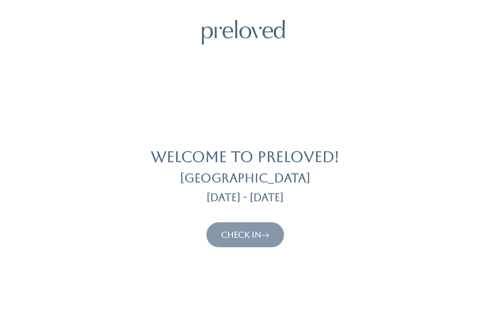
click at [229, 239] on link "Check In" at bounding box center [245, 234] width 49 height 10
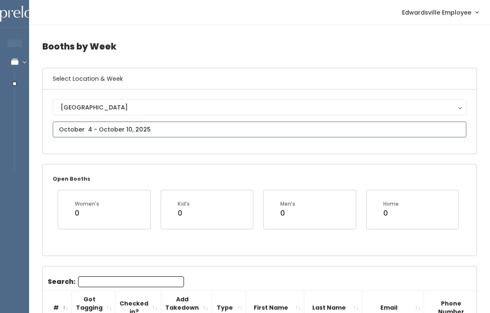
click at [187, 137] on input "text" at bounding box center [260, 129] width 414 height 16
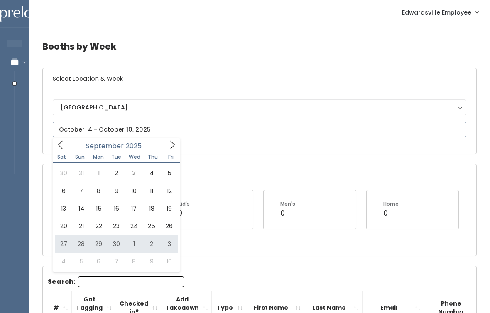
type input "[DATE] to [DATE]"
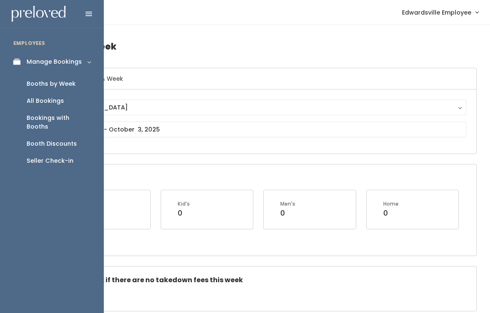
click at [11, 46] on li "EMPLOYEES" at bounding box center [52, 42] width 104 height 17
click at [54, 156] on link "Seller Check-in" at bounding box center [52, 160] width 104 height 17
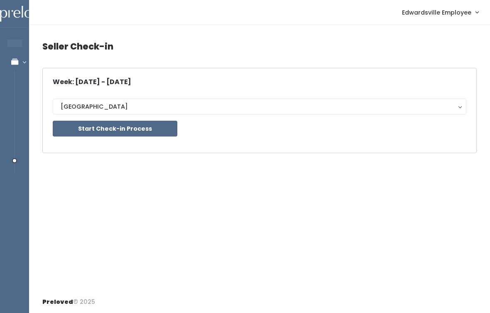
click at [98, 114] on button "[GEOGRAPHIC_DATA]" at bounding box center [260, 106] width 414 height 16
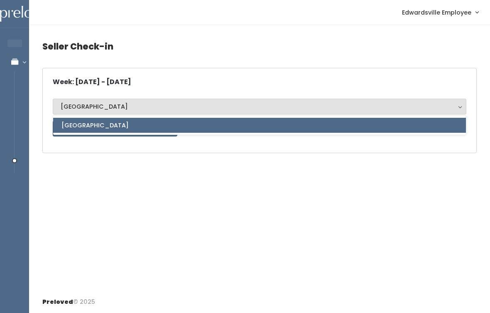
click at [230, 184] on div "Seller Check-in Week: [DATE] - [DATE] [GEOGRAPHIC_DATA] [GEOGRAPHIC_DATA] [GEOG…" at bounding box center [259, 158] width 461 height 266
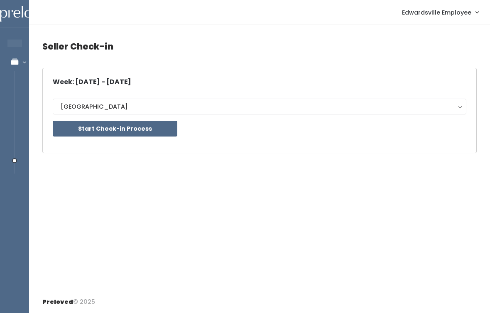
click at [132, 142] on div "Week: [DATE] - [DATE] [GEOGRAPHIC_DATA] [GEOGRAPHIC_DATA] [GEOGRAPHIC_DATA] Sta…" at bounding box center [260, 110] width 414 height 64
click at [150, 130] on button "Start Check-in Process" at bounding box center [115, 129] width 125 height 16
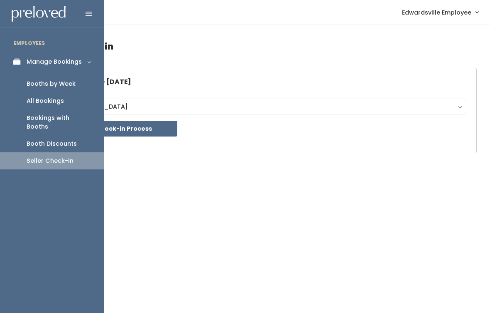
click at [71, 79] on div "Booths by Week" at bounding box center [51, 83] width 49 height 9
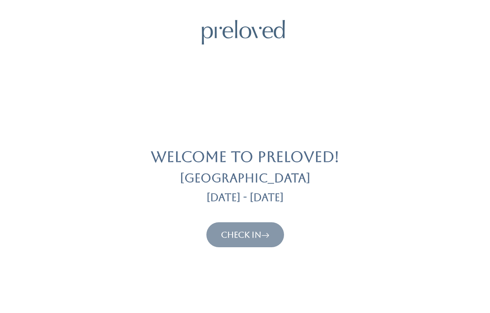
click at [274, 226] on button "Check In" at bounding box center [246, 234] width 78 height 25
click at [261, 231] on link "Check In" at bounding box center [245, 234] width 49 height 10
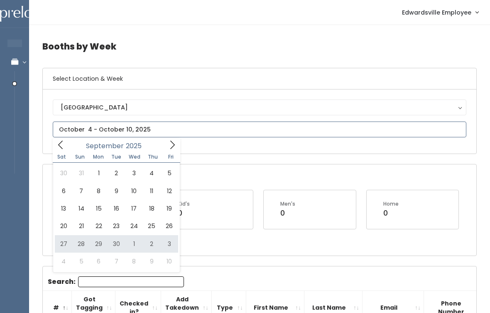
type input "September 27 to October 3"
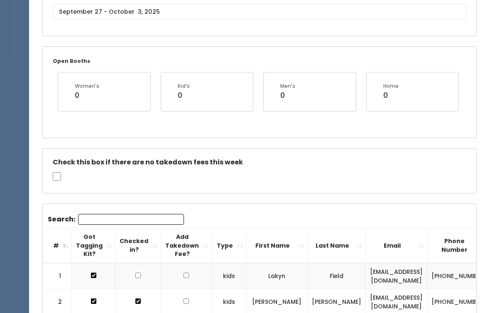
click at [126, 221] on input "Search:" at bounding box center [131, 219] width 106 height 11
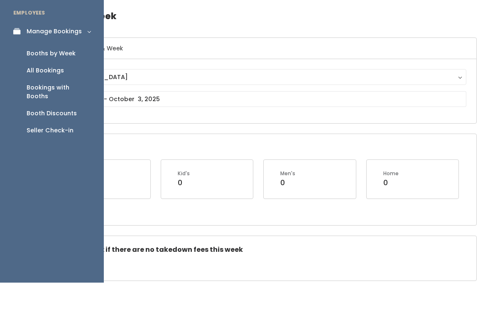
type input "Ala"
click at [63, 152] on link "Seller Check-in" at bounding box center [52, 160] width 104 height 17
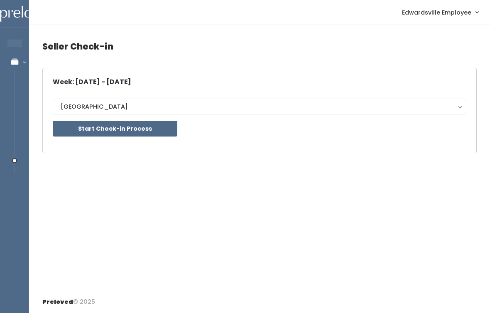
click at [135, 130] on button "Start Check-in Process" at bounding box center [115, 129] width 125 height 16
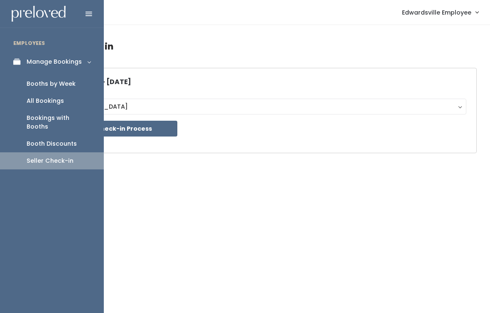
click at [68, 84] on div "Booths by Week" at bounding box center [51, 83] width 49 height 9
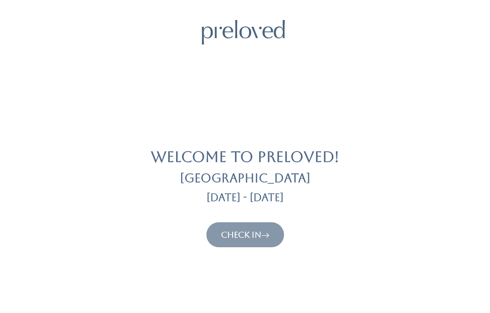
click at [267, 233] on icon at bounding box center [265, 234] width 8 height 10
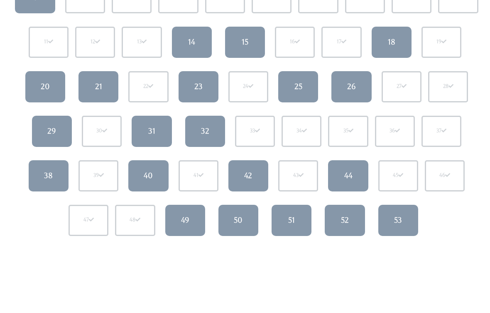
scroll to position [234, 0]
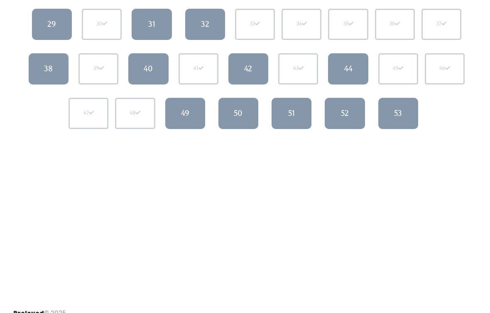
click at [148, 64] on div "40" at bounding box center [148, 68] width 9 height 11
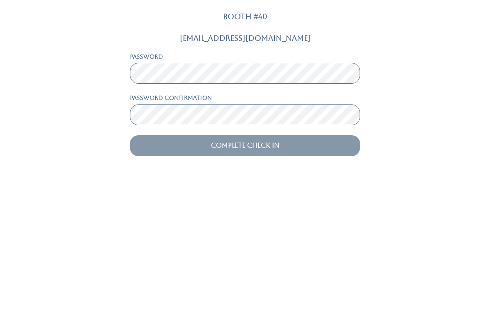
click at [245, 266] on input "Complete Check In" at bounding box center [245, 276] width 230 height 21
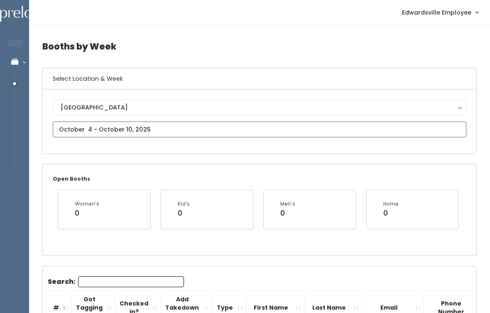
click at [181, 130] on input "text" at bounding box center [260, 129] width 414 height 16
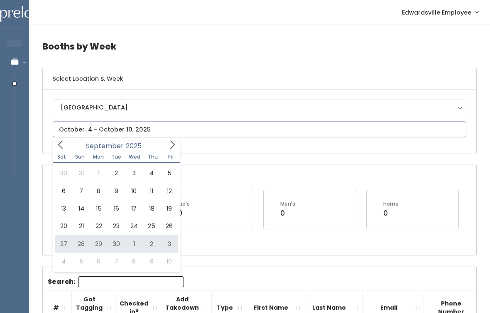
type input "September 27 to October 3"
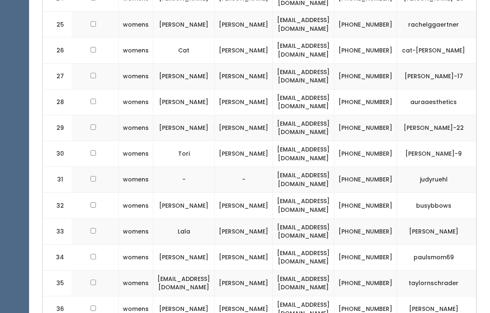
scroll to position [966, 0]
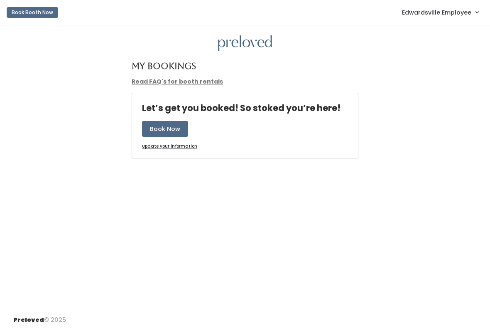
click at [48, 8] on button "Book Booth Now" at bounding box center [33, 12] width 52 height 11
click at [486, 10] on link "Edwardsville Employee" at bounding box center [440, 12] width 93 height 18
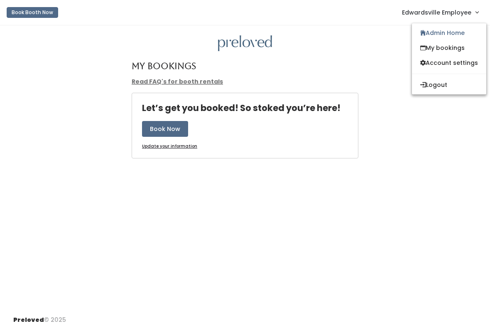
click at [455, 30] on link "Admin Home" at bounding box center [449, 32] width 74 height 15
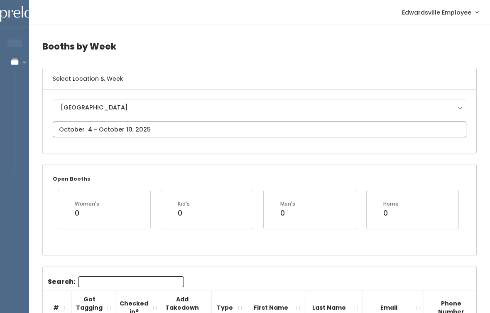
click at [139, 128] on input "text" at bounding box center [260, 129] width 414 height 16
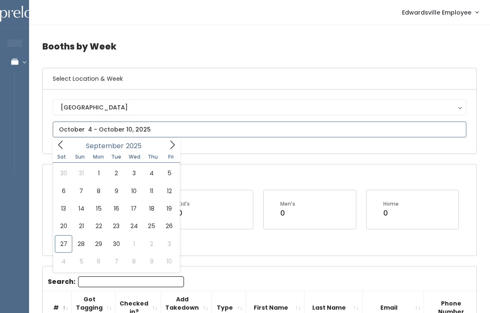
type input "[DATE] to [DATE]"
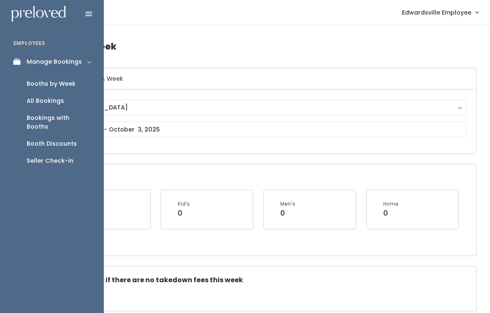
click at [66, 156] on div "Seller Check-in" at bounding box center [50, 160] width 47 height 9
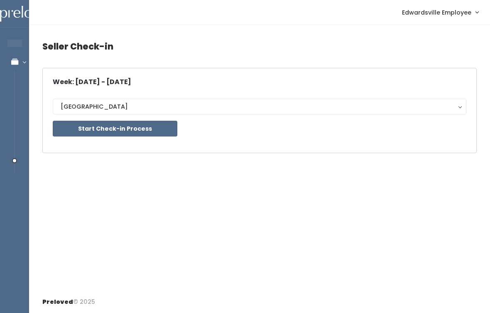
click at [159, 127] on button "Start Check-in Process" at bounding box center [115, 129] width 125 height 16
click at [121, 132] on button "Start Check-in Process" at bounding box center [115, 129] width 125 height 16
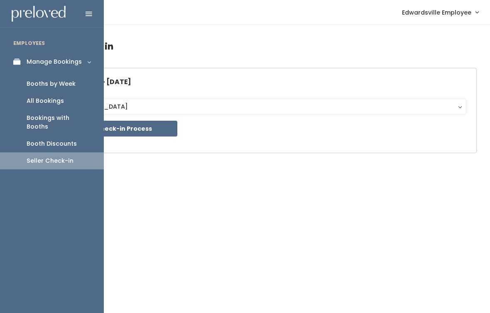
click at [27, 86] on div "Booths by Week" at bounding box center [51, 83] width 49 height 9
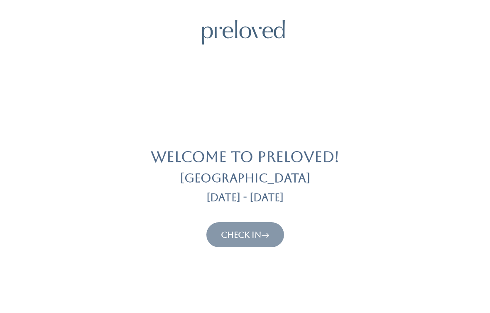
click at [270, 231] on icon at bounding box center [265, 234] width 8 height 10
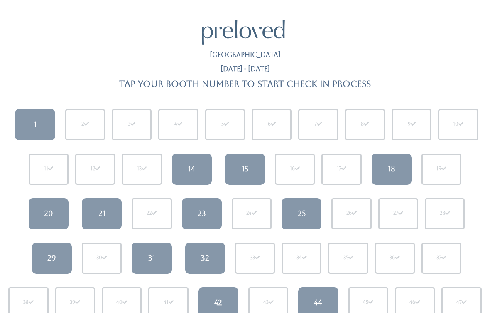
click at [39, 117] on link "1" at bounding box center [35, 124] width 40 height 31
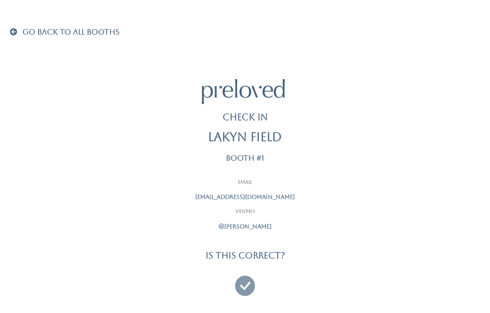
click at [242, 282] on icon at bounding box center [245, 282] width 20 height 28
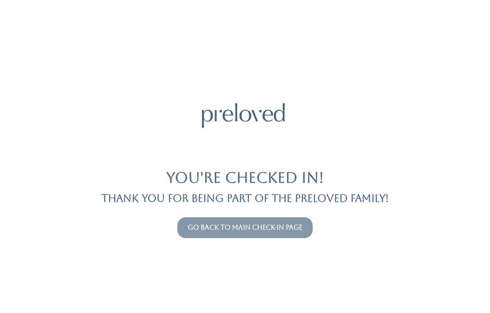
click at [288, 219] on button "Go back to main check-in page" at bounding box center [244, 227] width 135 height 21
click at [300, 224] on link "Go back to main check-in page" at bounding box center [245, 227] width 115 height 8
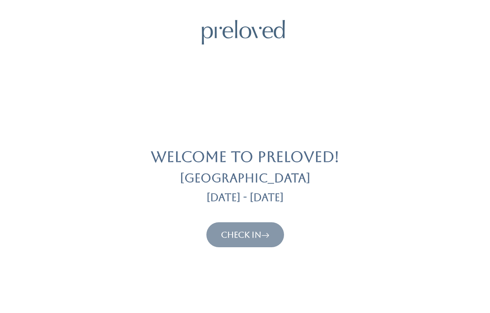
click at [256, 229] on link "Check In" at bounding box center [245, 234] width 49 height 10
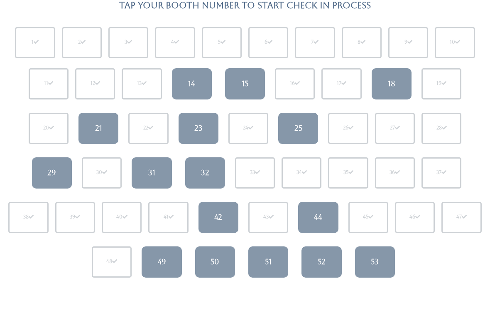
scroll to position [79, 0]
click at [61, 175] on link "29" at bounding box center [52, 172] width 40 height 31
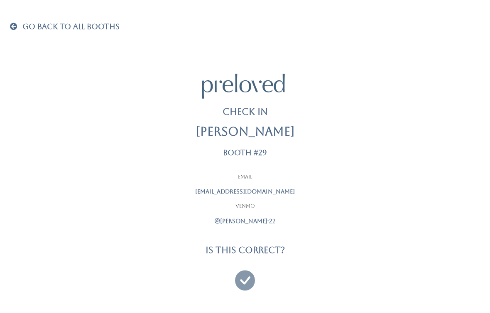
click at [253, 279] on icon at bounding box center [245, 276] width 20 height 28
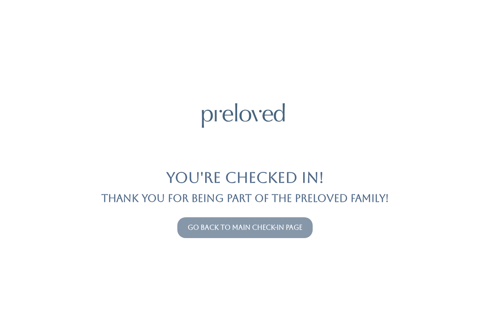
click at [305, 237] on button "Go back to main check-in page" at bounding box center [244, 227] width 135 height 21
click at [266, 225] on link "Go back to main check-in page" at bounding box center [245, 227] width 115 height 8
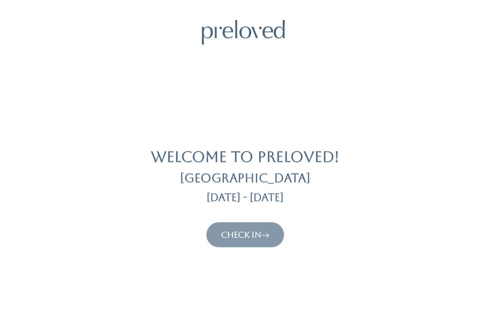
click at [254, 232] on link "Check In" at bounding box center [245, 234] width 49 height 10
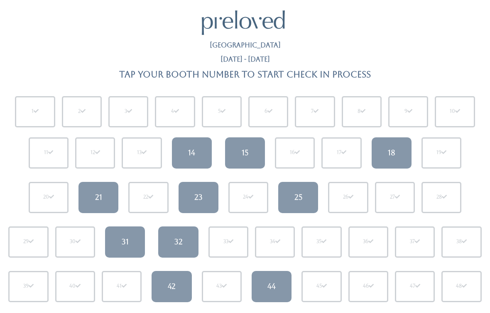
scroll to position [10, 0]
click at [242, 157] on link "15" at bounding box center [245, 152] width 40 height 31
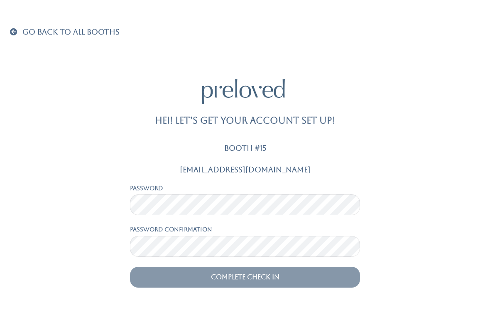
click at [22, 0] on div "Go Back To All Booths Hei! Let’s get your account set up! Booth #15 [EMAIL_ADDR…" at bounding box center [245, 156] width 470 height 313
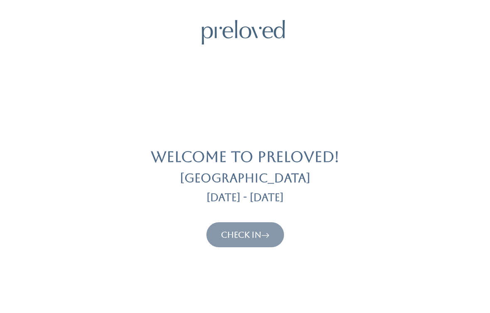
click at [235, 239] on link "Check In" at bounding box center [245, 234] width 49 height 10
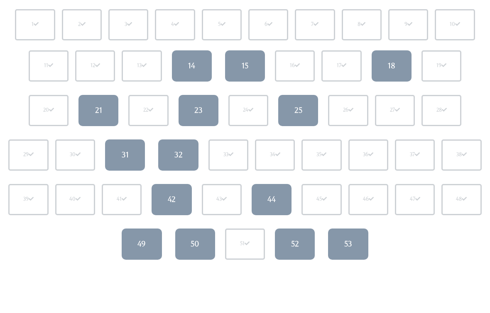
scroll to position [98, 0]
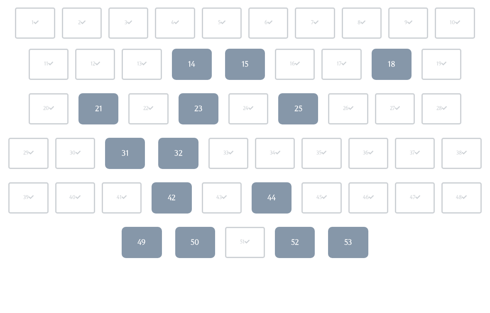
click at [394, 71] on link "18" at bounding box center [392, 64] width 40 height 31
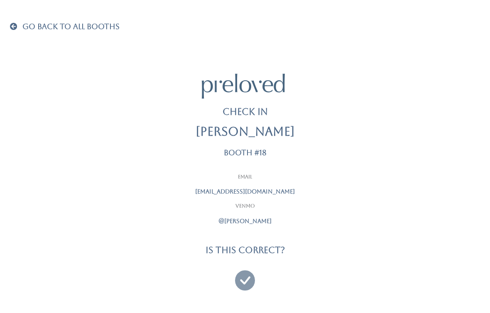
click at [245, 283] on icon at bounding box center [245, 276] width 20 height 28
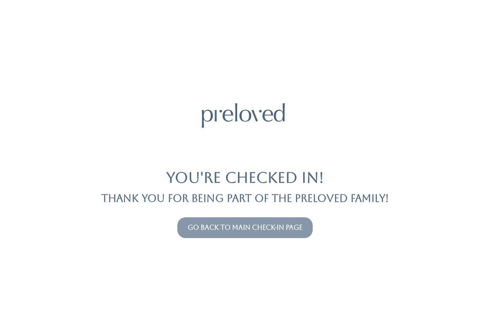
click at [295, 213] on div "You're checked in! Thank you for being part of the Preloved family! Go back to …" at bounding box center [245, 156] width 470 height 313
click at [278, 231] on link "Go back to main check-in page" at bounding box center [245, 227] width 115 height 8
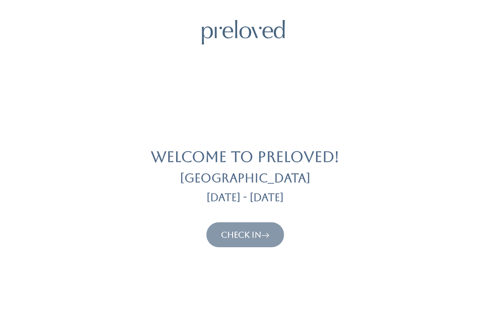
click at [247, 233] on link "Check In" at bounding box center [245, 234] width 49 height 10
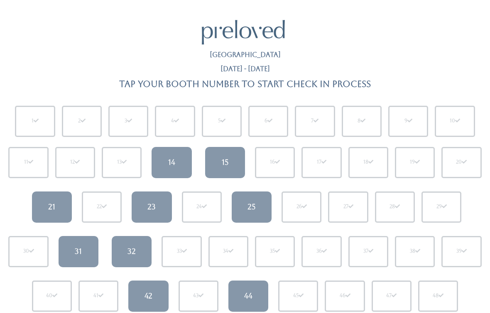
click at [231, 170] on link "15" at bounding box center [225, 162] width 40 height 31
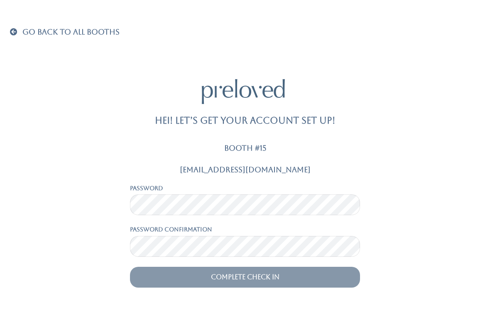
click at [217, 189] on div "Password" at bounding box center [245, 200] width 230 height 32
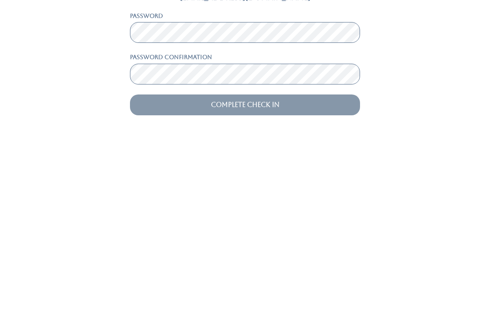
click at [268, 266] on input "Complete Check In" at bounding box center [245, 276] width 230 height 21
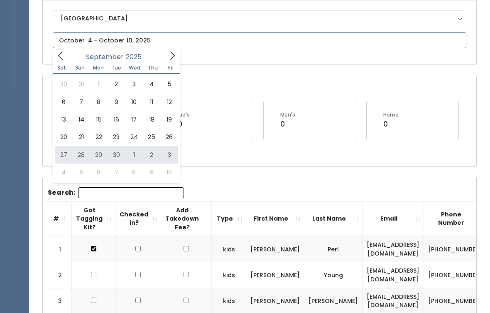
type input "[DATE] to [DATE]"
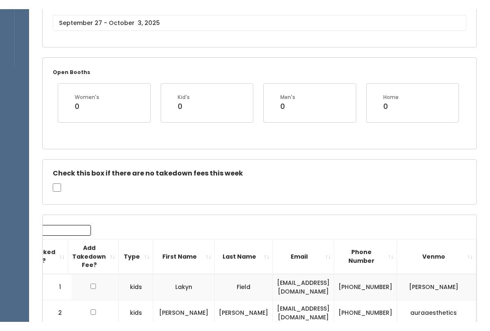
scroll to position [47, 0]
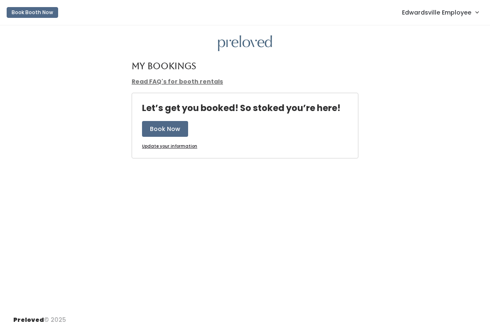
click at [451, 11] on span "Edwardsville Employee" at bounding box center [436, 12] width 69 height 9
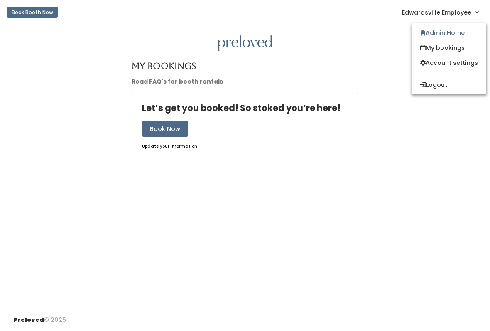
click at [445, 33] on link "Admin Home" at bounding box center [449, 32] width 74 height 15
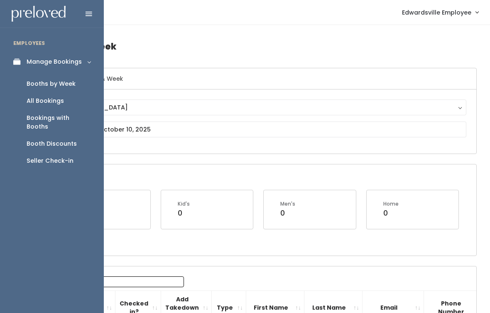
click at [63, 156] on div "Seller Check-in" at bounding box center [50, 160] width 47 height 9
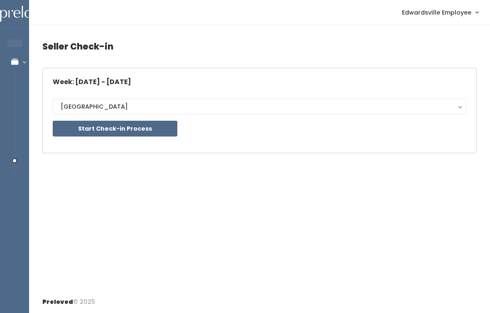
click at [157, 128] on button "Start Check-in Process" at bounding box center [115, 129] width 125 height 16
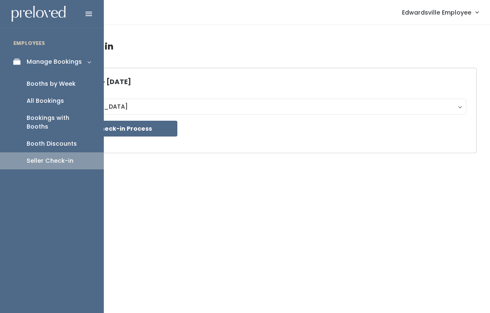
click at [72, 84] on div "Booths by Week" at bounding box center [51, 83] width 49 height 9
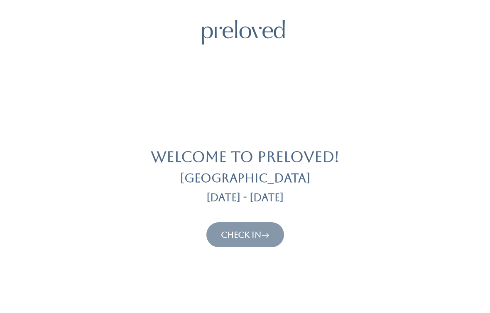
click at [251, 231] on link "Check In" at bounding box center [245, 234] width 49 height 10
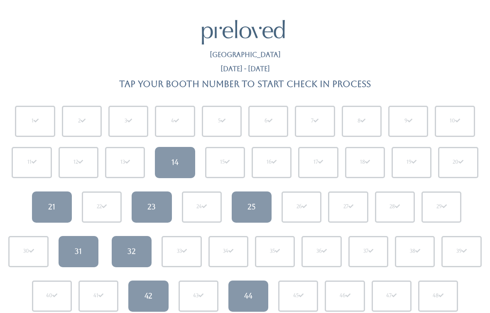
click at [249, 204] on div "25" at bounding box center [252, 206] width 8 height 11
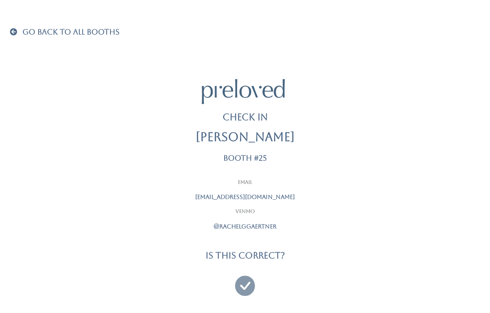
click at [254, 278] on icon at bounding box center [245, 282] width 20 height 28
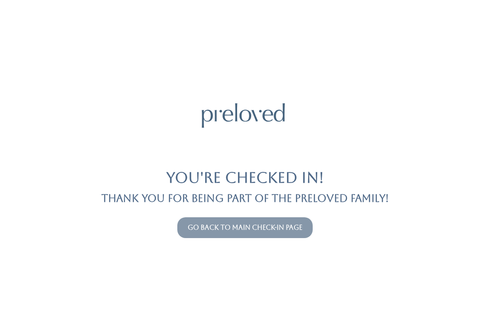
click at [274, 223] on link "Go back to main check-in page" at bounding box center [245, 227] width 115 height 8
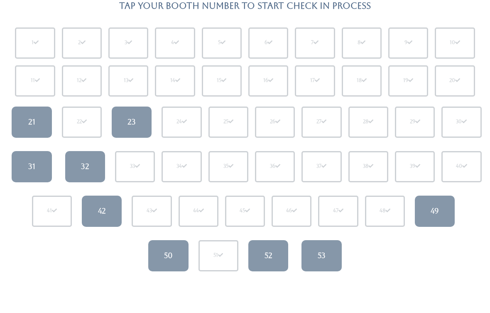
scroll to position [92, 0]
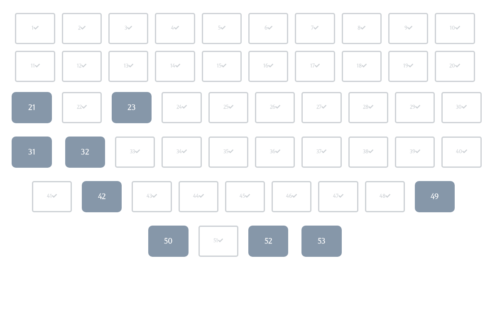
click at [449, 194] on link "49" at bounding box center [435, 196] width 40 height 31
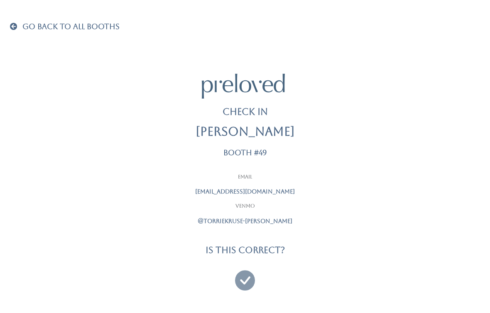
click at [250, 280] on icon at bounding box center [245, 276] width 20 height 28
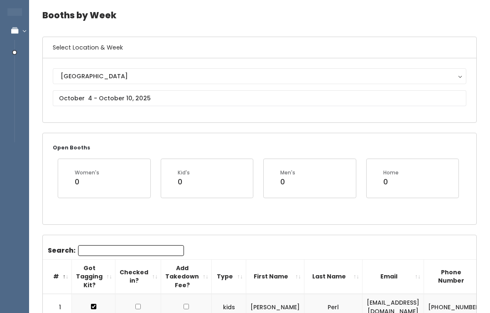
scroll to position [32, 0]
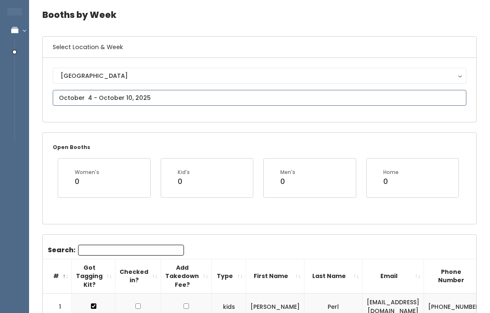
click at [245, 94] on input "text" at bounding box center [260, 98] width 414 height 16
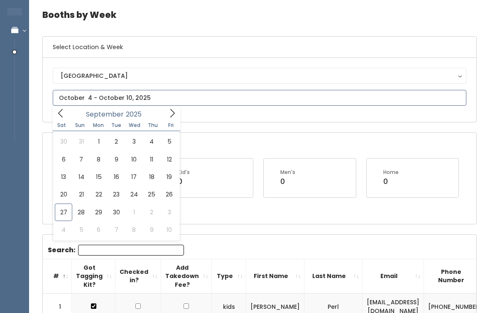
type input "September 20 to September 26"
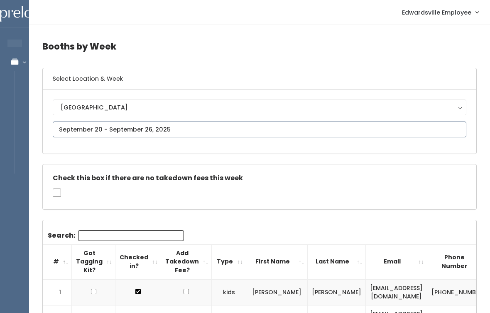
click at [164, 128] on input "text" at bounding box center [260, 129] width 414 height 16
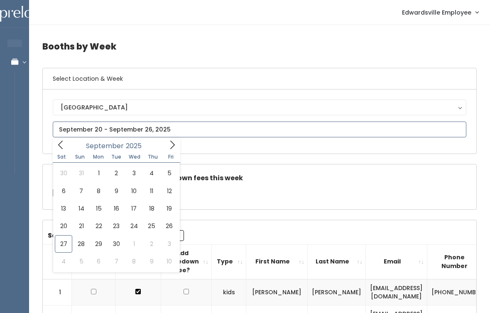
type input "September 27 to October 3"
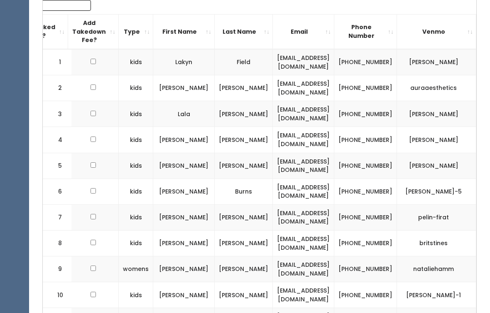
scroll to position [279, 0]
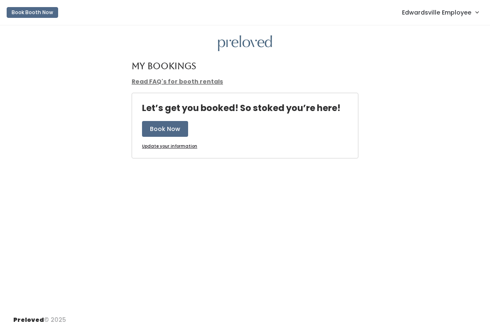
click at [166, 129] on button "Book Now" at bounding box center [165, 129] width 46 height 16
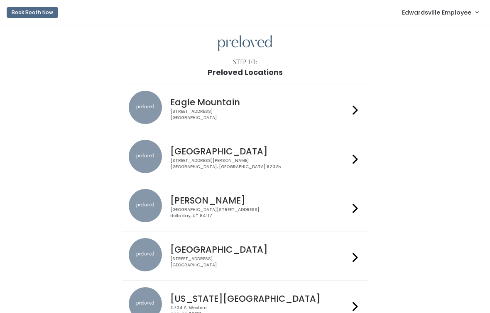
click at [37, 7] on button "Book Booth Now" at bounding box center [33, 12] width 52 height 11
